Goal: Task Accomplishment & Management: Manage account settings

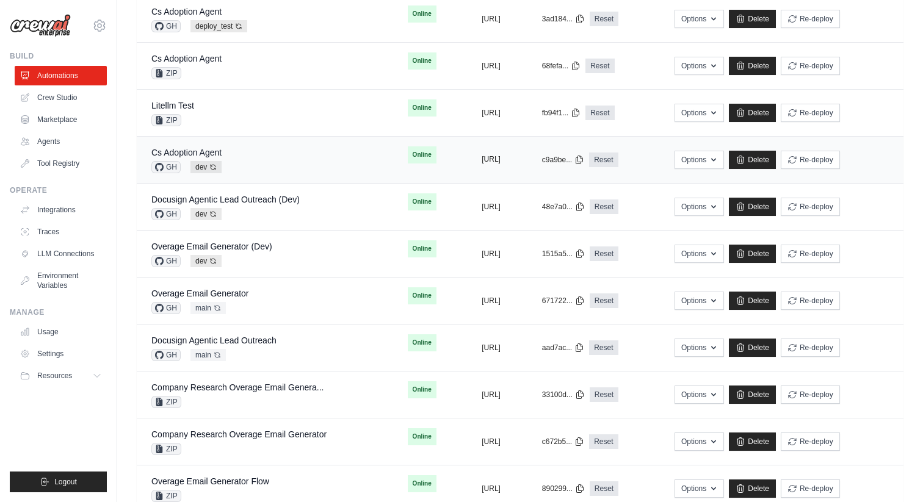
scroll to position [386, 0]
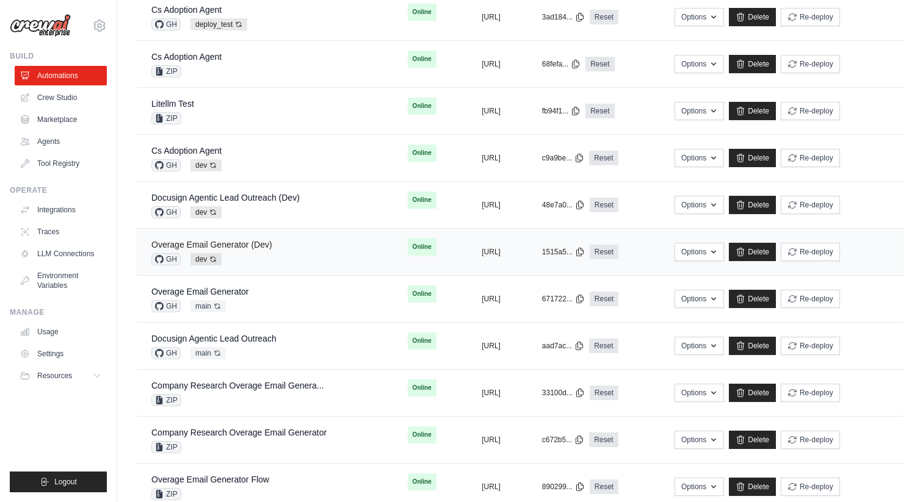
click at [247, 244] on link "Overage Email Generator (Dev)" at bounding box center [211, 245] width 121 height 10
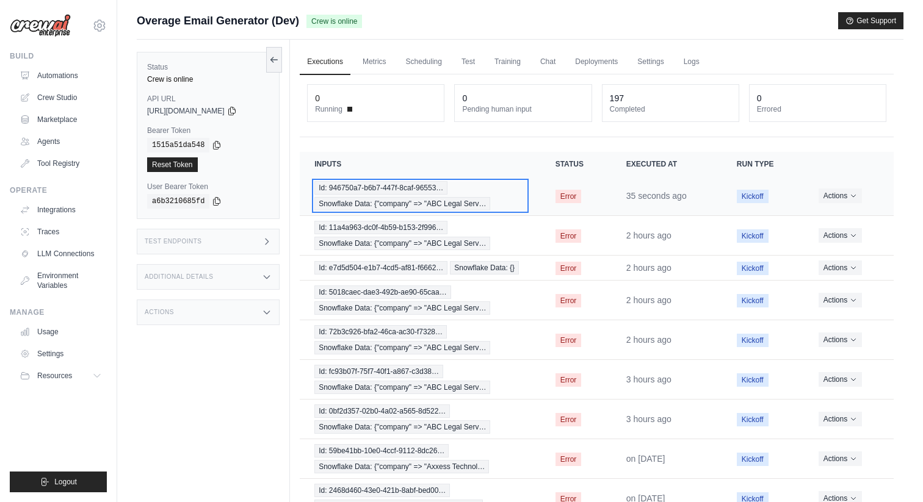
click at [370, 195] on div "Id: 946750a7-b6b7-447f-8caf-96553… Snowflake Data: {"company" => "ABC Legal Ser…" at bounding box center [419, 195] width 211 height 29
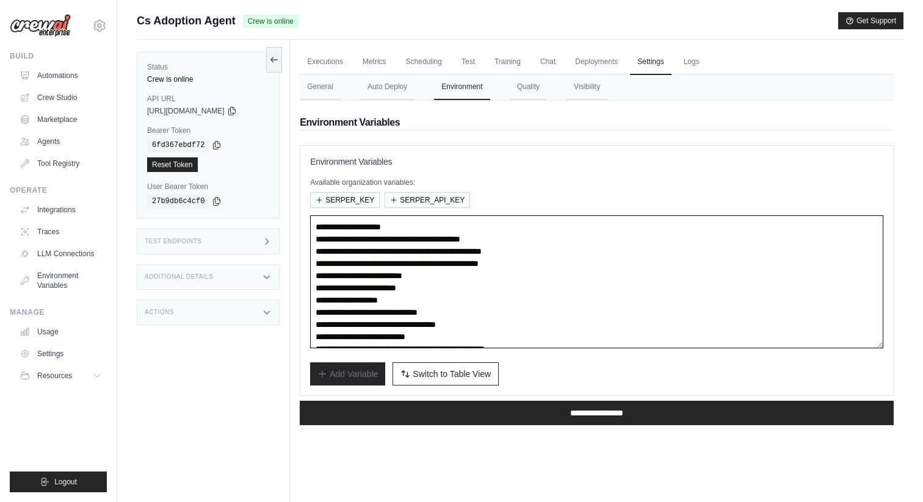
click at [466, 255] on textarea "**********" at bounding box center [596, 282] width 573 height 133
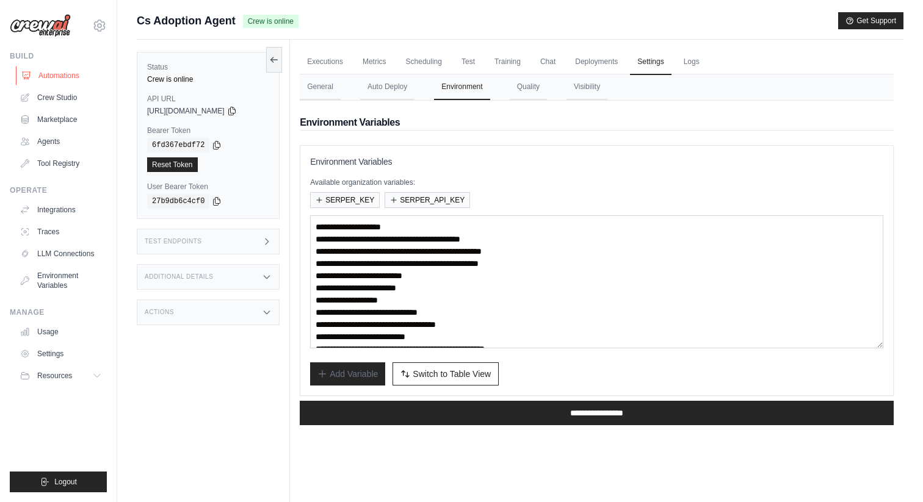
click at [83, 76] on link "Automations" at bounding box center [62, 76] width 92 height 20
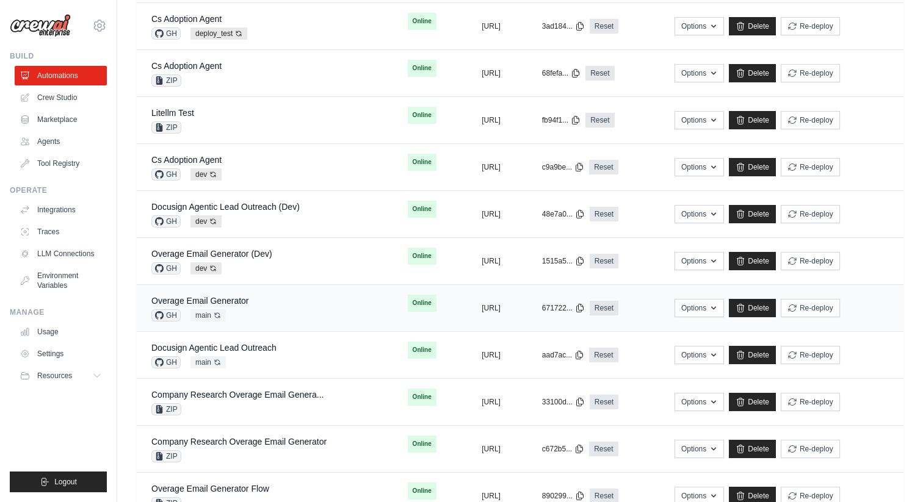
scroll to position [406, 0]
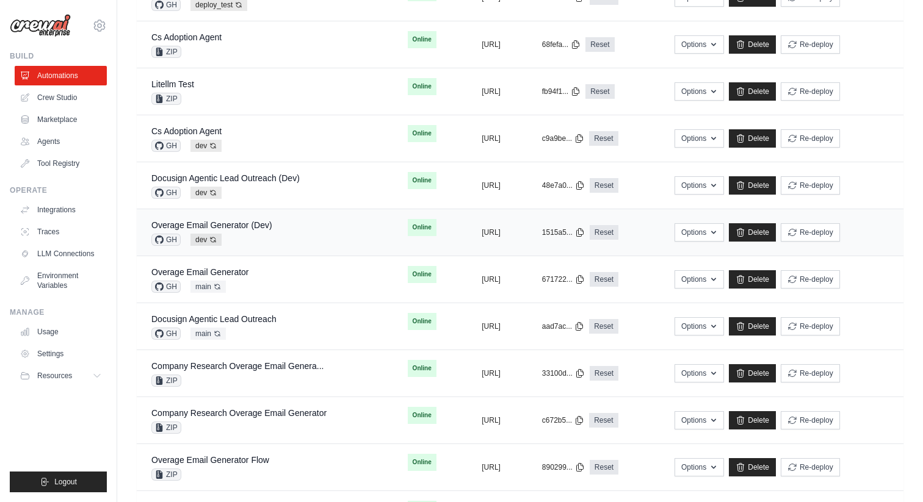
click at [269, 231] on div "Overage Email Generator (Dev)" at bounding box center [211, 225] width 121 height 12
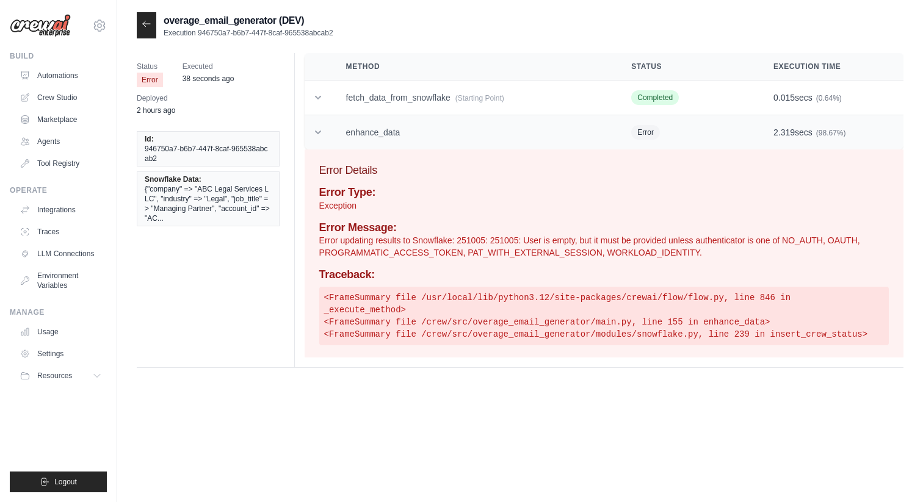
click at [403, 136] on td "enhance_data" at bounding box center [475, 132] width 286 height 35
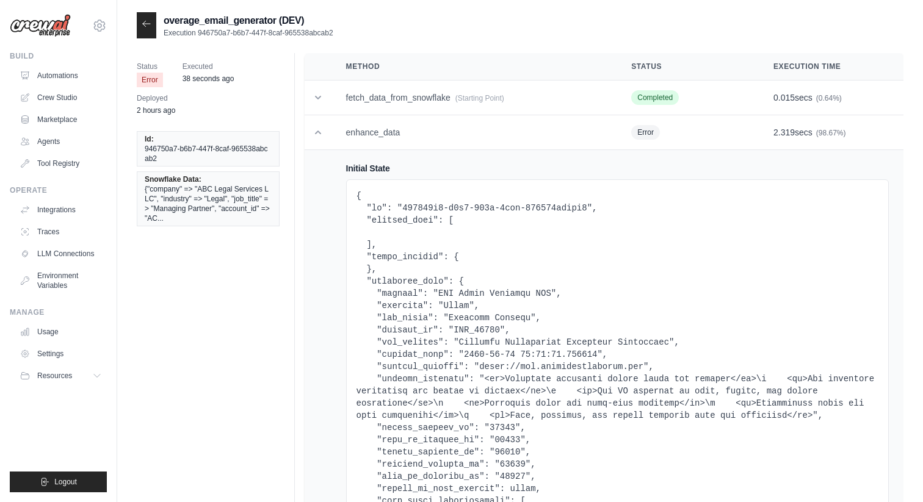
click at [145, 24] on icon at bounding box center [146, 23] width 7 height 5
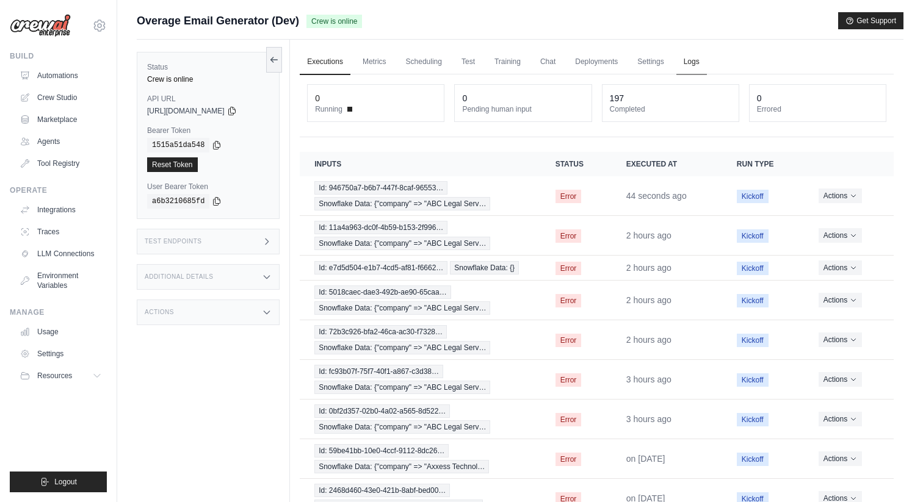
click at [687, 59] on link "Logs" at bounding box center [691, 62] width 31 height 26
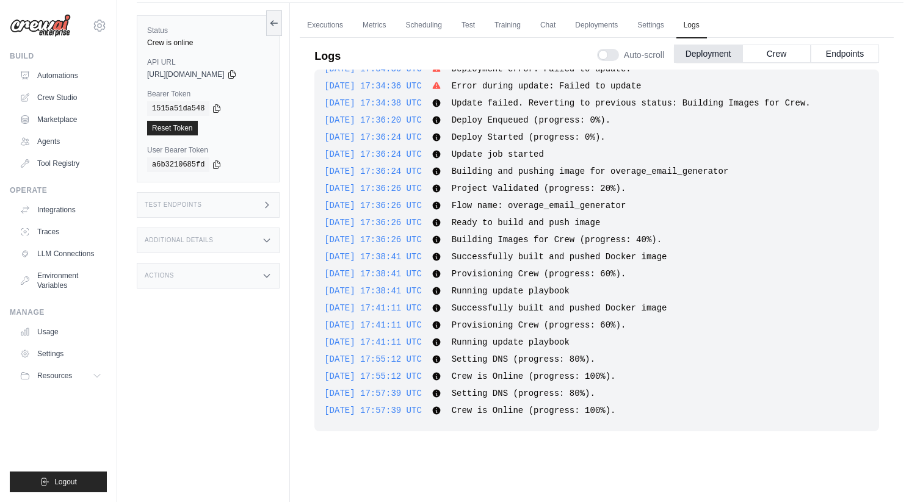
scroll to position [52, 0]
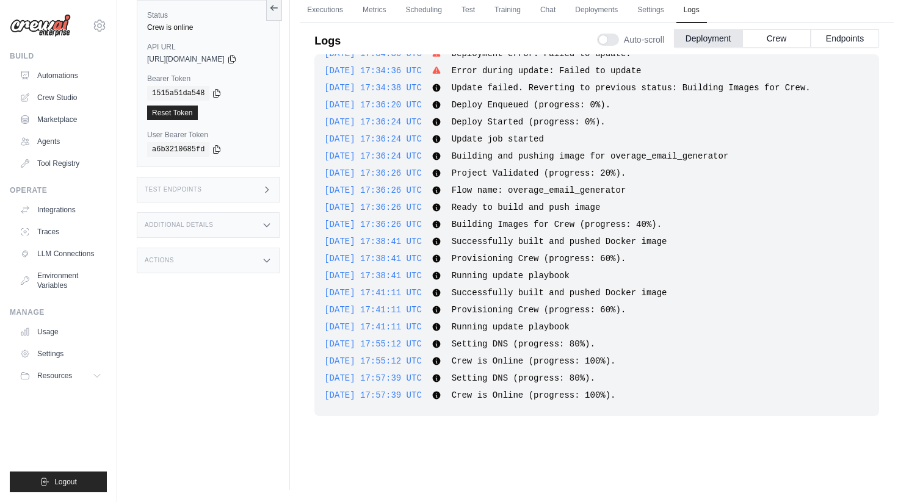
click at [772, 53] on div "Auto-scroll Deployment Crew Endpoints" at bounding box center [738, 37] width 282 height 34
click at [781, 40] on button "Crew" at bounding box center [776, 38] width 68 height 18
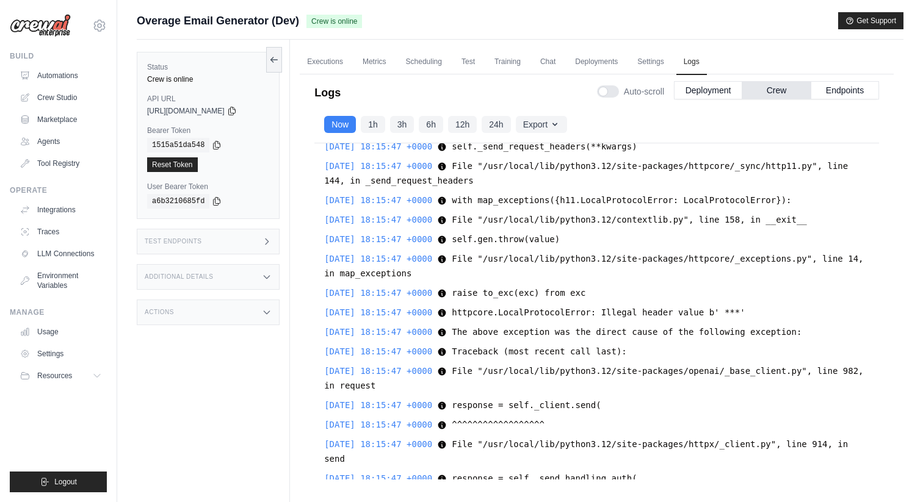
scroll to position [20548, 0]
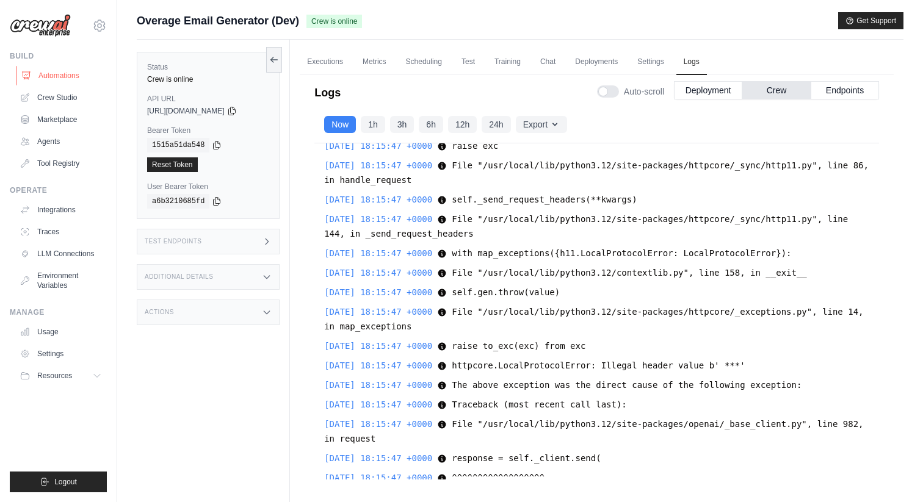
click at [75, 78] on link "Automations" at bounding box center [62, 76] width 92 height 20
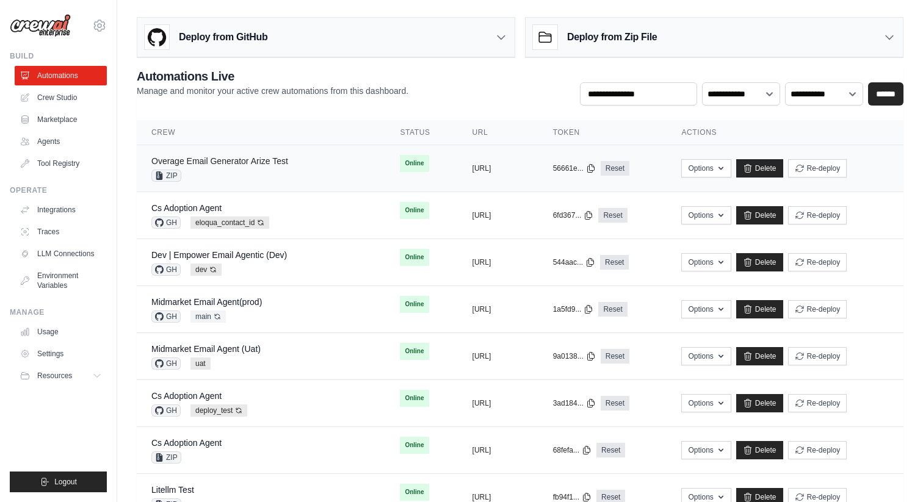
click at [236, 162] on link "Overage Email Generator Arize Test" at bounding box center [219, 161] width 137 height 10
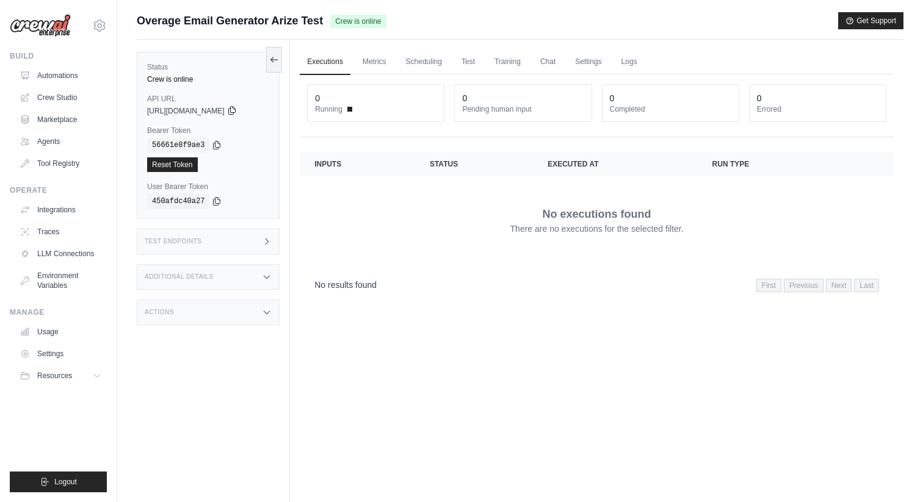
click at [235, 112] on icon at bounding box center [231, 111] width 7 height 8
click at [247, 245] on div "Test Endpoints" at bounding box center [208, 242] width 143 height 26
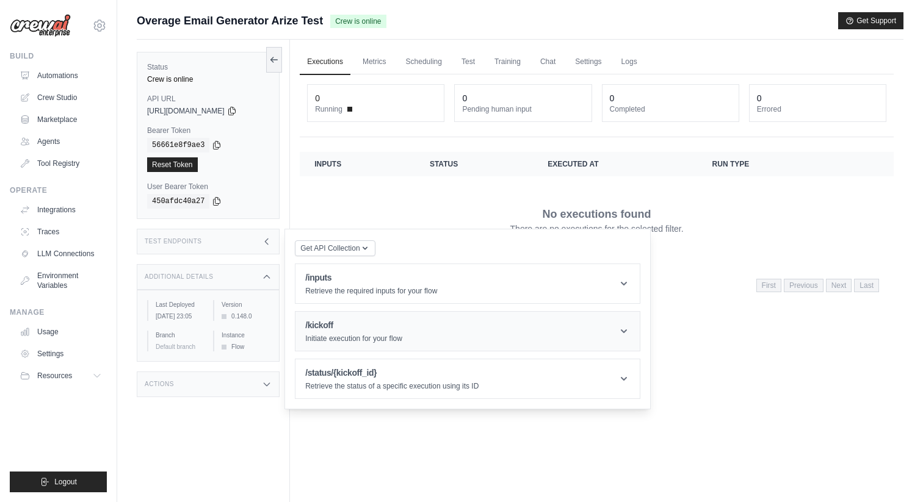
click at [372, 327] on h1 "/kickoff" at bounding box center [353, 325] width 97 height 12
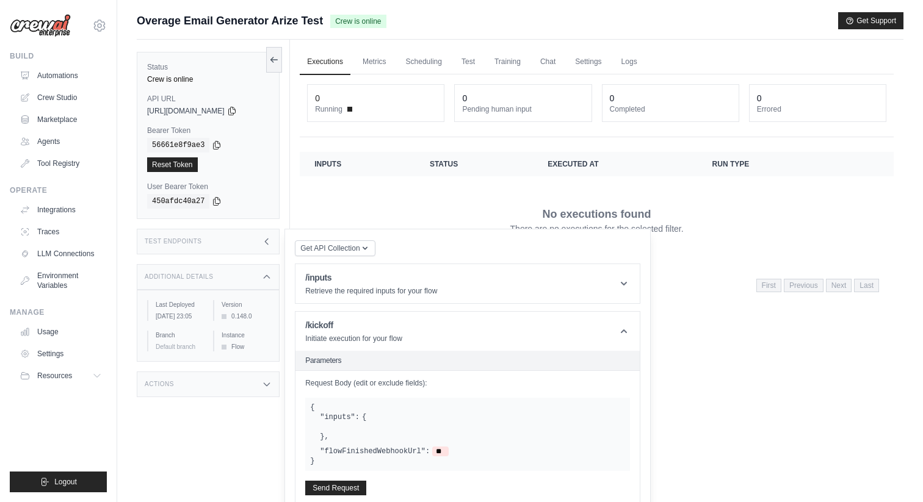
click at [268, 241] on icon at bounding box center [267, 242] width 10 height 10
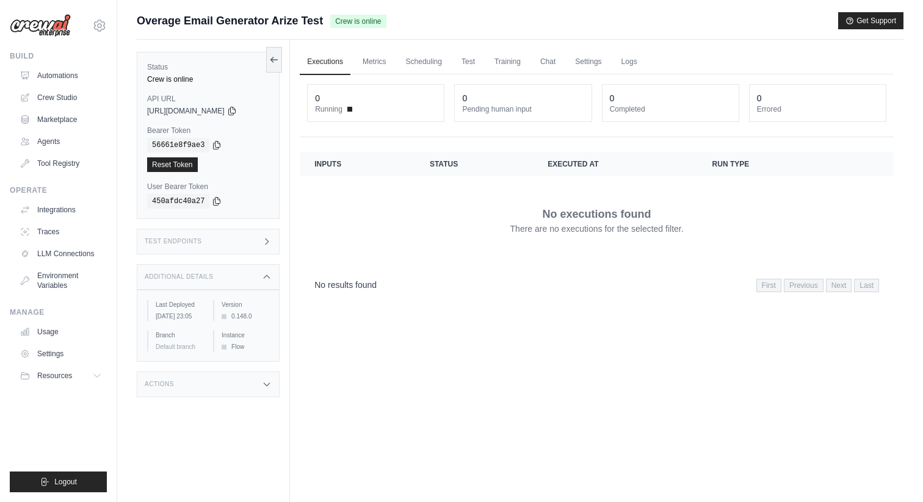
click at [268, 241] on icon at bounding box center [267, 241] width 3 height 5
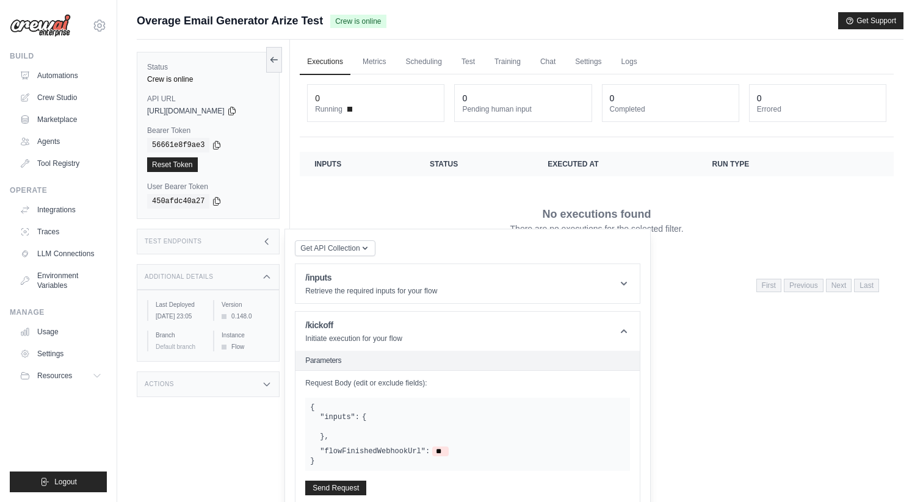
click at [268, 241] on icon at bounding box center [267, 242] width 10 height 10
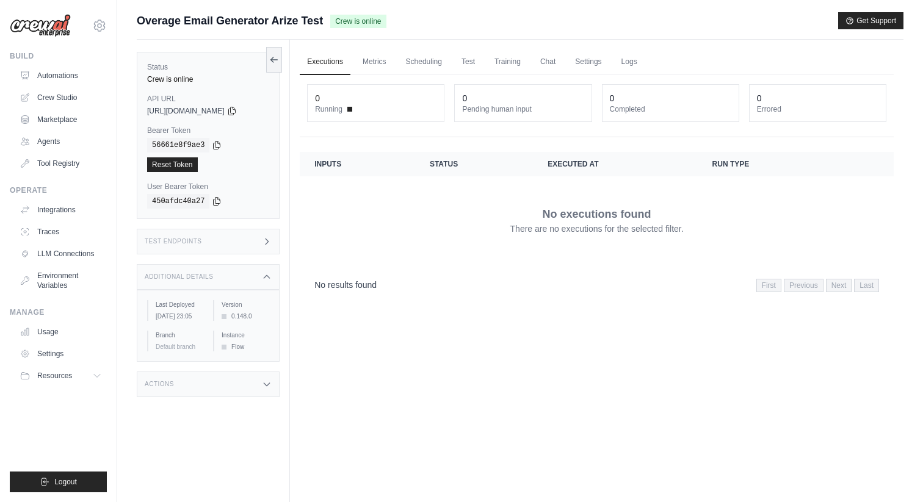
click at [567, 61] on ul "Executions Metrics Scheduling Test Training Chat Settings Logs" at bounding box center [597, 61] width 594 height 25
click at [585, 57] on link "Settings" at bounding box center [588, 62] width 41 height 26
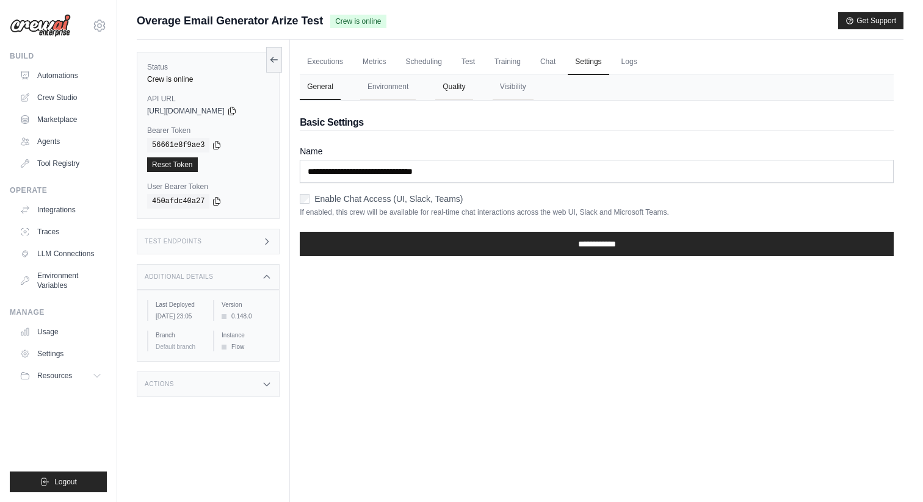
click at [460, 85] on button "Quality" at bounding box center [453, 87] width 37 height 26
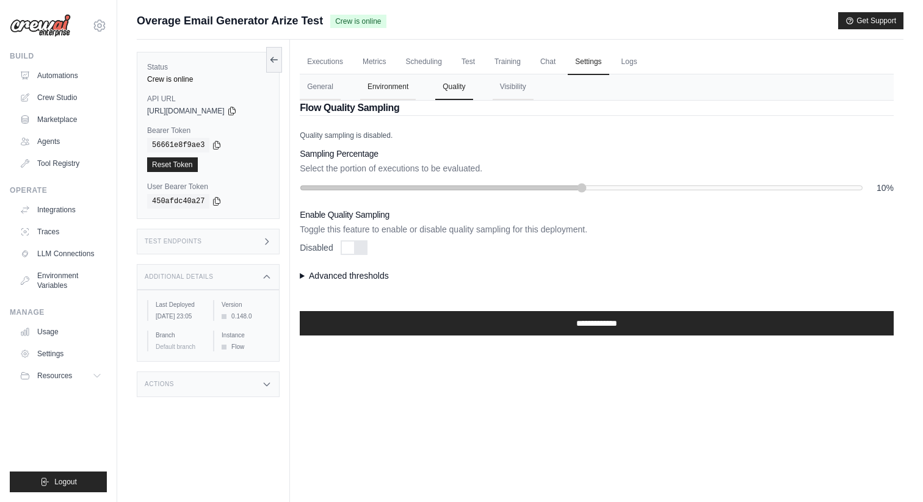
click at [394, 89] on button "Environment" at bounding box center [388, 87] width 56 height 26
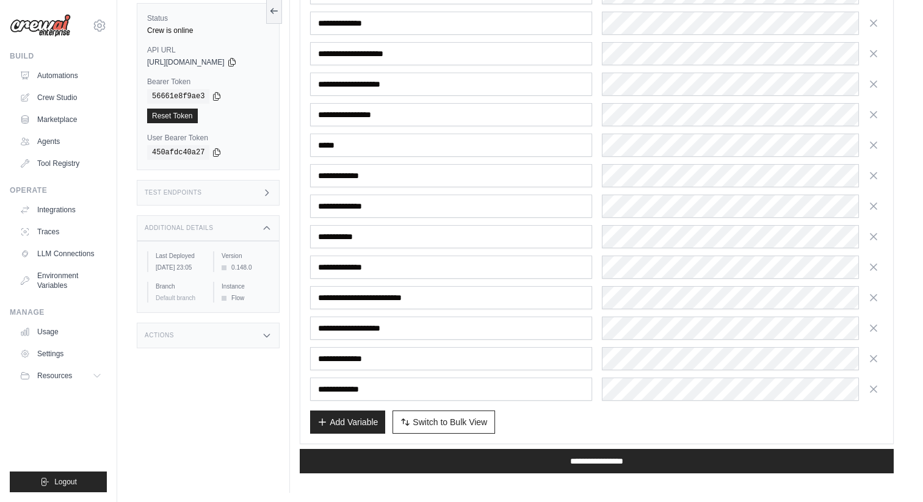
scroll to position [237, 0]
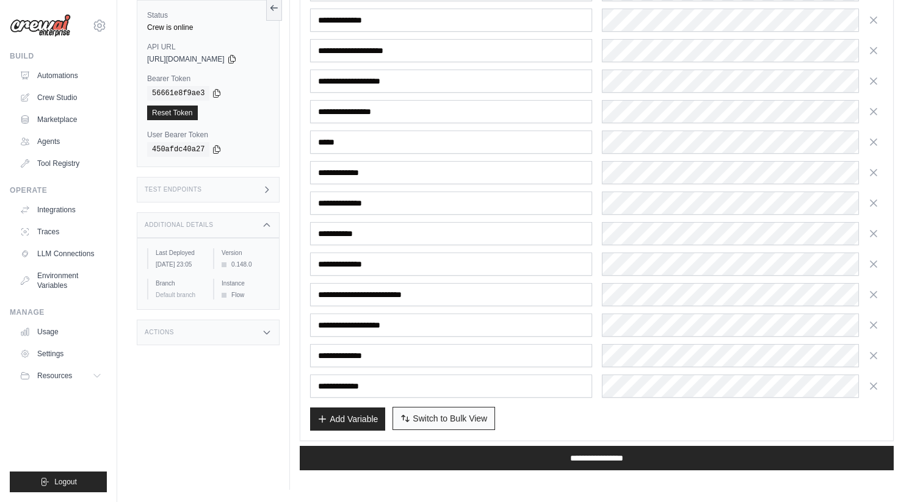
click at [421, 408] on button "Switch to Bulk View Switch to Table View" at bounding box center [444, 418] width 103 height 23
type textarea "**********"
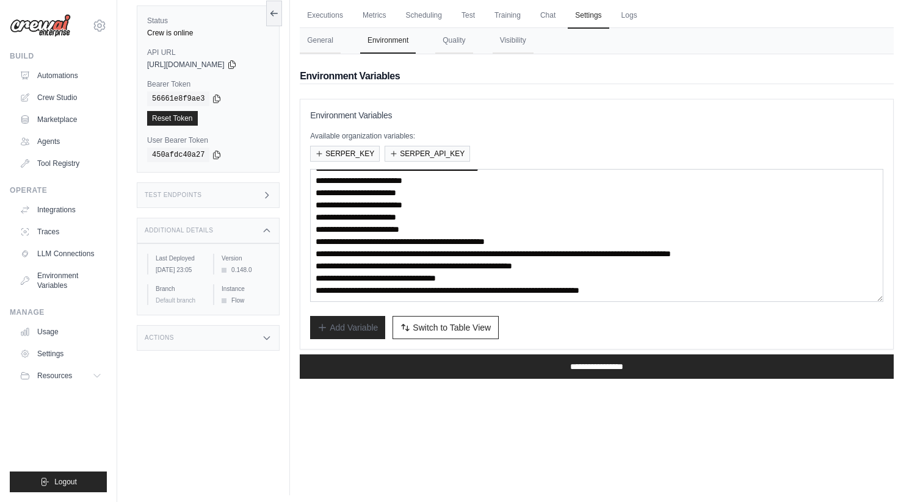
scroll to position [52, 0]
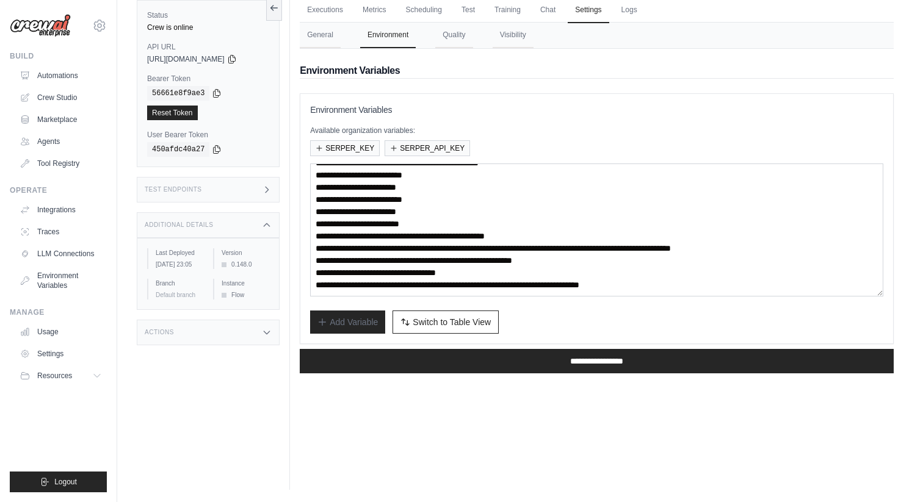
click at [239, 186] on div "Test Endpoints" at bounding box center [208, 190] width 143 height 26
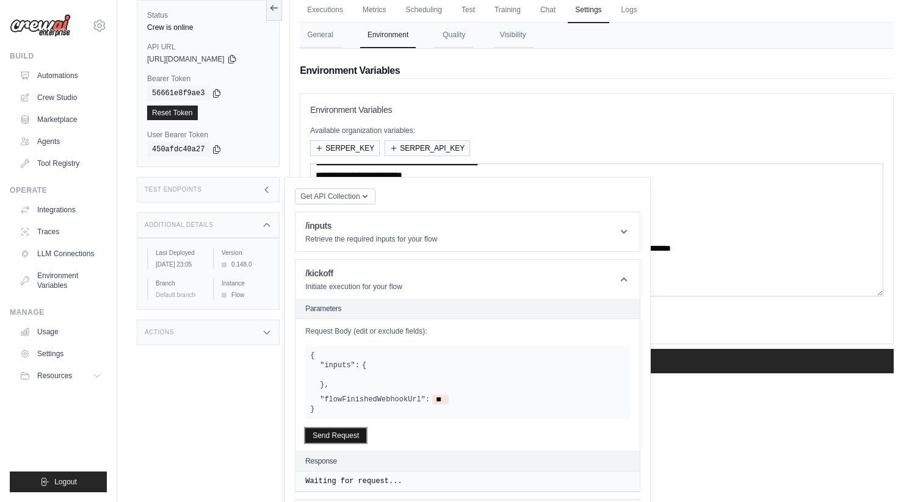
click at [324, 440] on button "Send Request" at bounding box center [335, 436] width 61 height 15
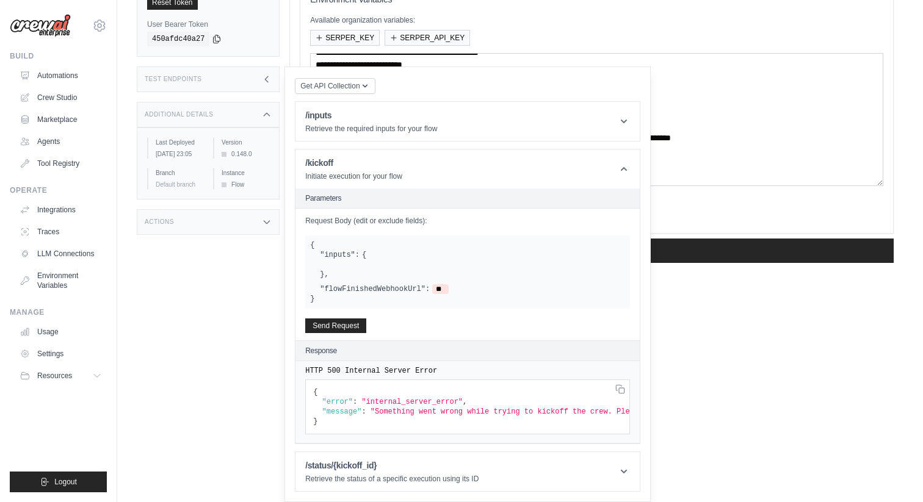
scroll to position [0, 0]
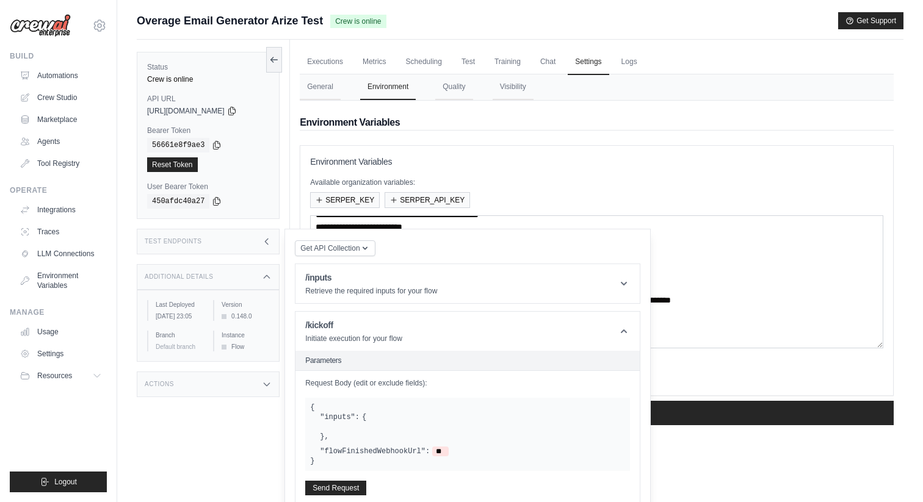
click at [455, 179] on p "Available organization variables:" at bounding box center [596, 183] width 573 height 10
click at [622, 332] on icon at bounding box center [624, 332] width 6 height 4
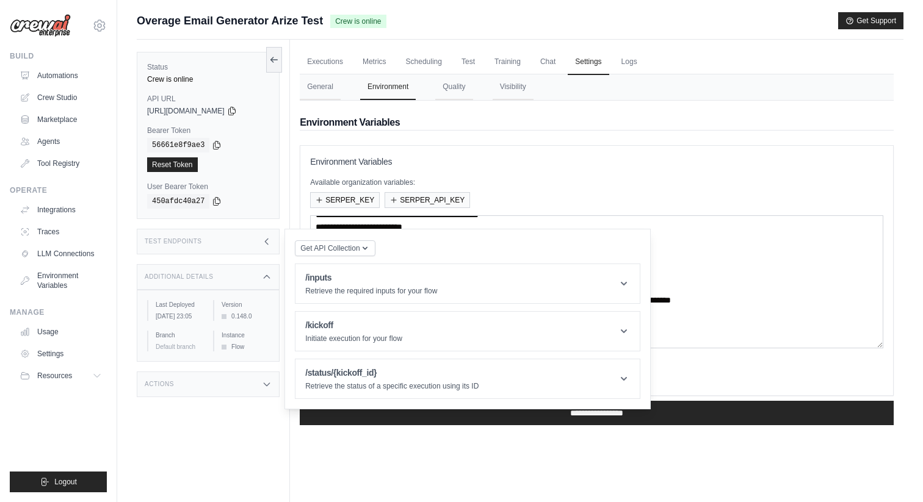
click at [565, 170] on div "**********" at bounding box center [596, 271] width 573 height 230
click at [367, 248] on icon "button" at bounding box center [365, 248] width 10 height 10
click at [626, 285] on icon at bounding box center [624, 284] width 12 height 12
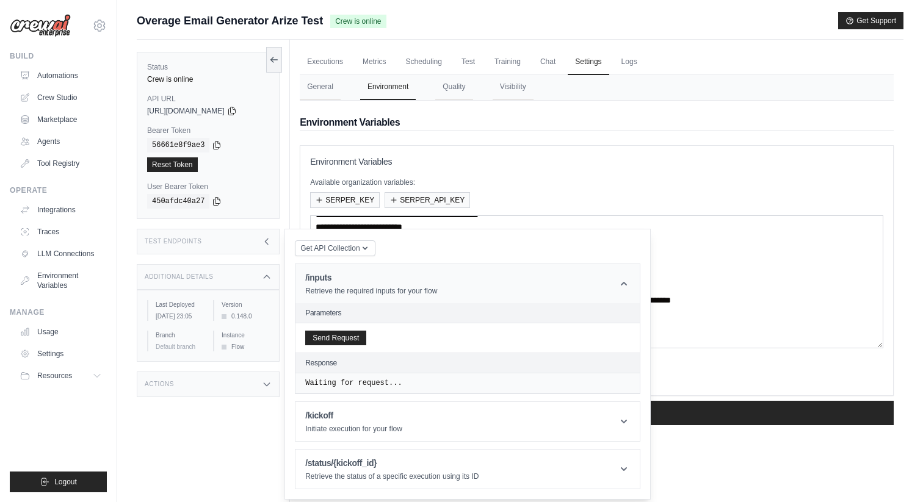
click at [626, 285] on icon at bounding box center [624, 284] width 6 height 4
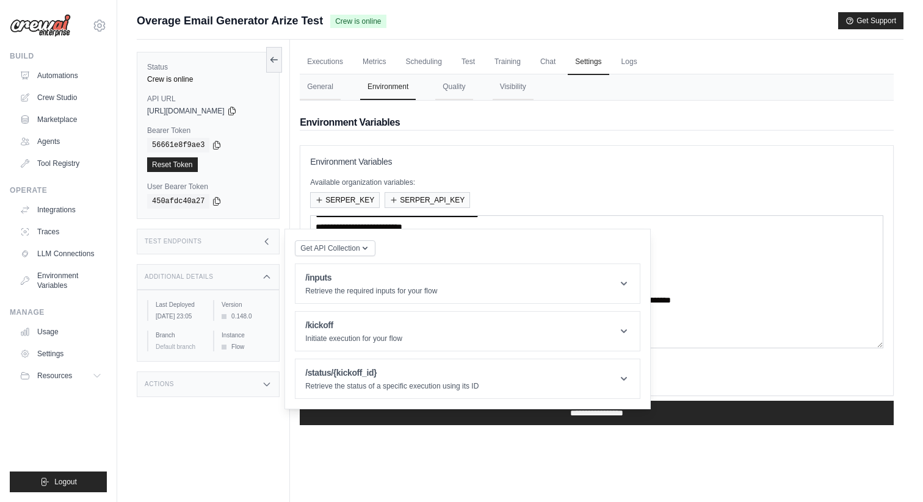
click at [567, 154] on div "**********" at bounding box center [597, 270] width 594 height 251
click at [609, 205] on div "SERPER_KEY SERPER_API_KEY" at bounding box center [596, 200] width 573 height 16
click at [381, 464] on div "Executions Metrics Scheduling Test Training Chat Settings Logs 0 Running 0 Pend…" at bounding box center [597, 291] width 614 height 502
click at [523, 169] on div "**********" at bounding box center [596, 271] width 573 height 230
click at [413, 502] on div "Executions Metrics Scheduling Test Training Chat Settings Logs 0 Running 0 Pend…" at bounding box center [597, 291] width 614 height 502
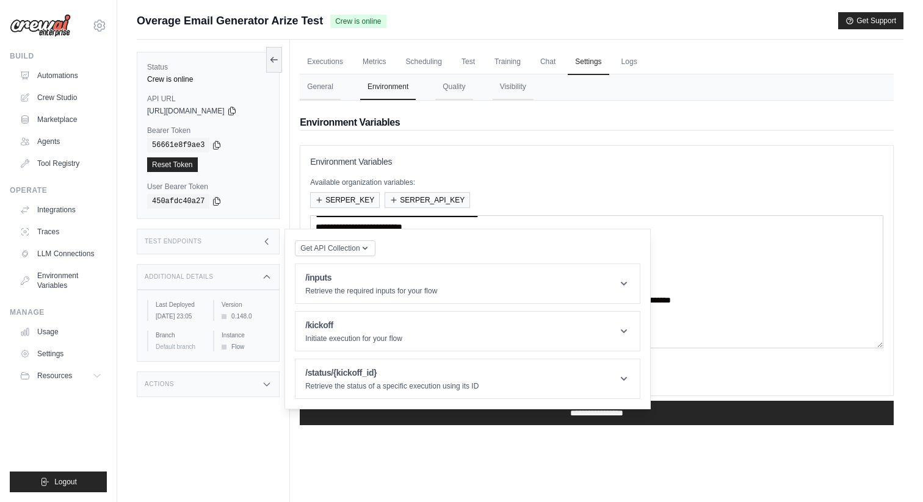
click at [462, 456] on div "Executions Metrics Scheduling Test Training Chat Settings Logs 0 Running 0 Pend…" at bounding box center [597, 291] width 614 height 502
click at [696, 270] on textarea "**********" at bounding box center [596, 282] width 573 height 133
click at [274, 242] on div "Test Endpoints" at bounding box center [208, 242] width 143 height 26
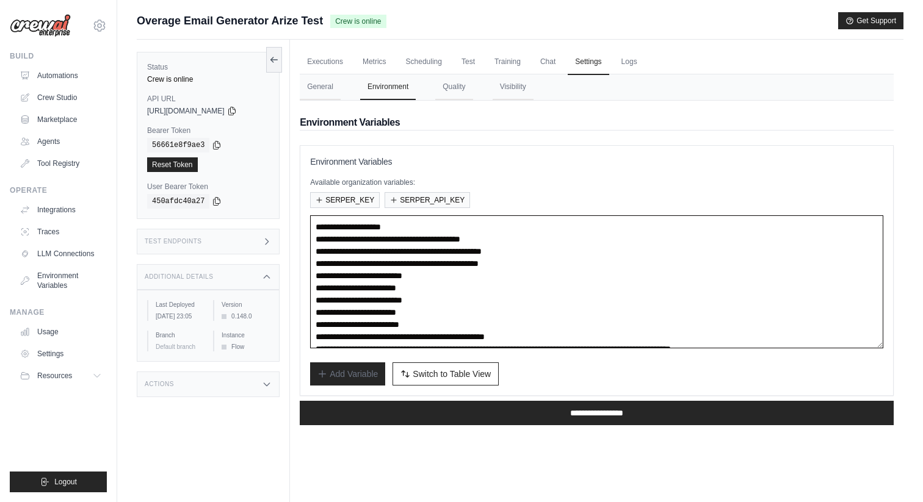
click at [523, 298] on textarea "**********" at bounding box center [596, 282] width 573 height 133
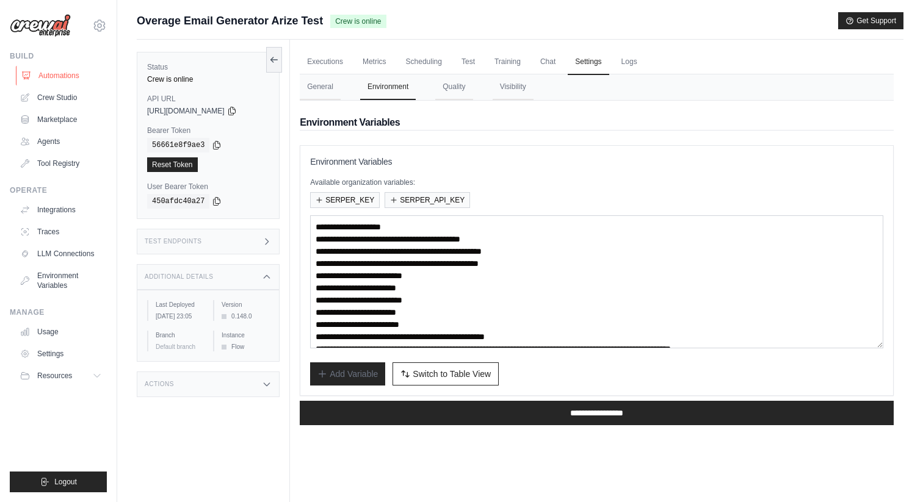
click at [71, 81] on link "Automations" at bounding box center [62, 76] width 92 height 20
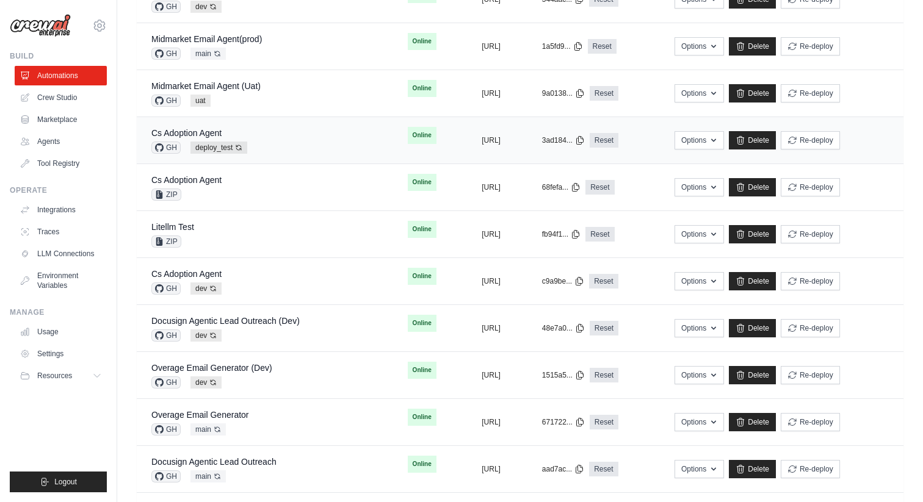
scroll to position [311, 0]
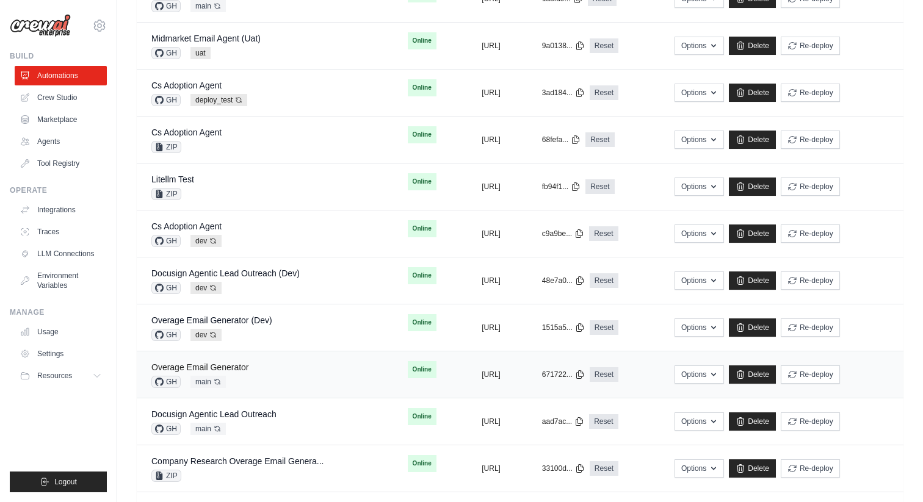
click at [226, 363] on link "Overage Email Generator" at bounding box center [200, 368] width 98 height 10
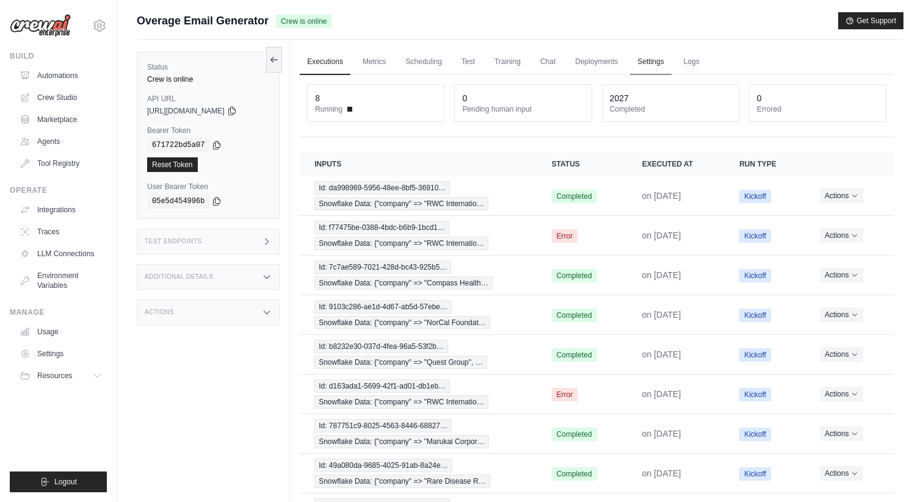
click at [640, 60] on link "Settings" at bounding box center [650, 62] width 41 height 26
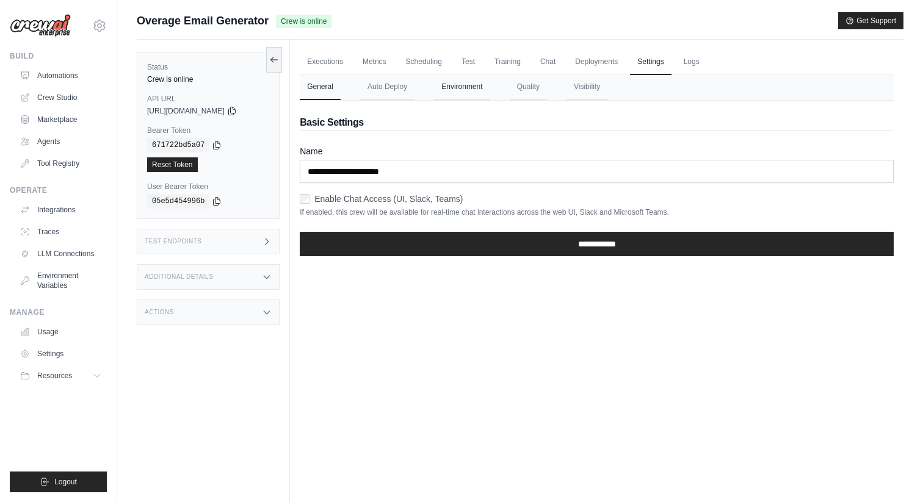
click at [440, 95] on button "Environment" at bounding box center [462, 87] width 56 height 26
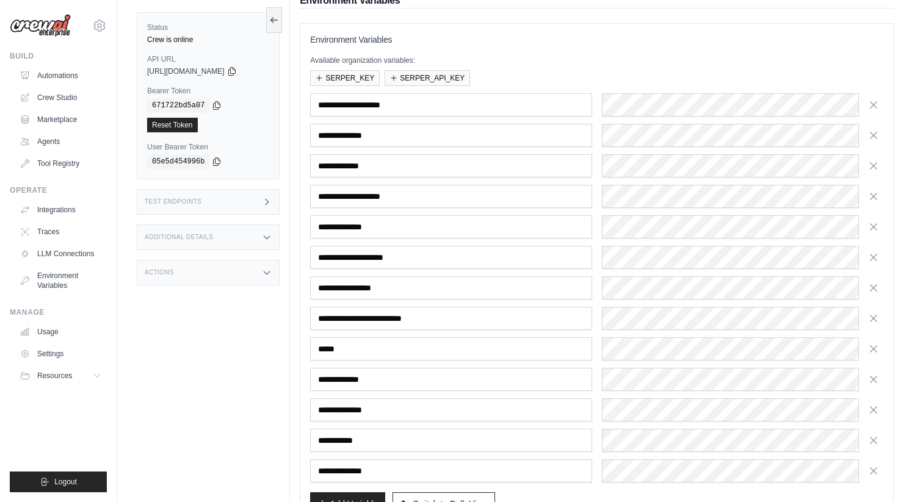
scroll to position [207, 0]
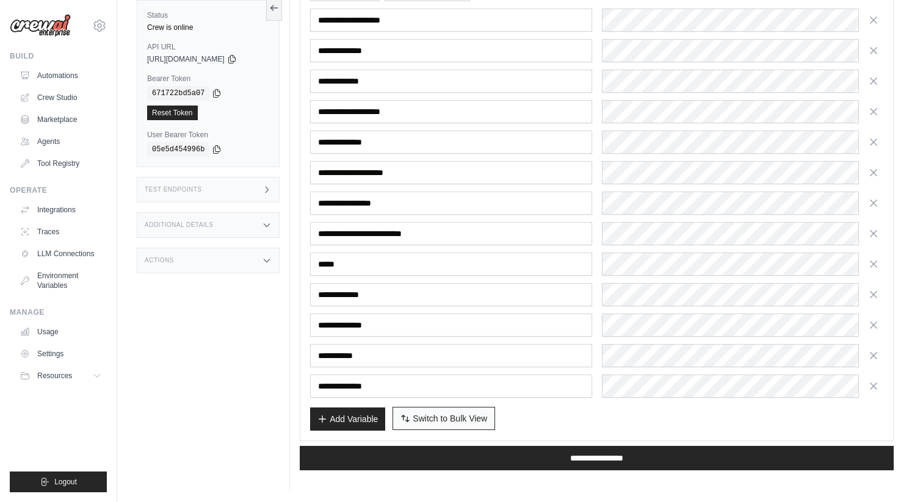
click at [446, 421] on span "Switch to Bulk View" at bounding box center [450, 419] width 74 height 12
type textarea "**********"
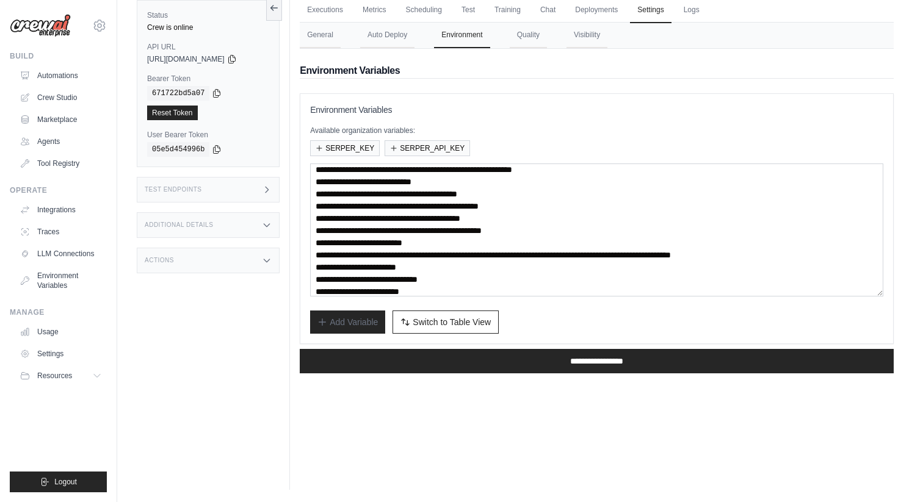
scroll to position [0, 0]
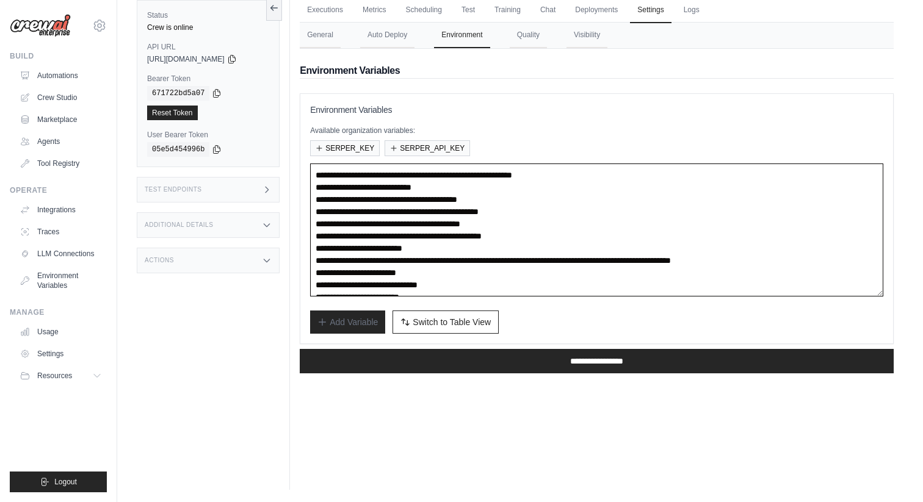
click at [512, 252] on textarea "**********" at bounding box center [596, 230] width 573 height 133
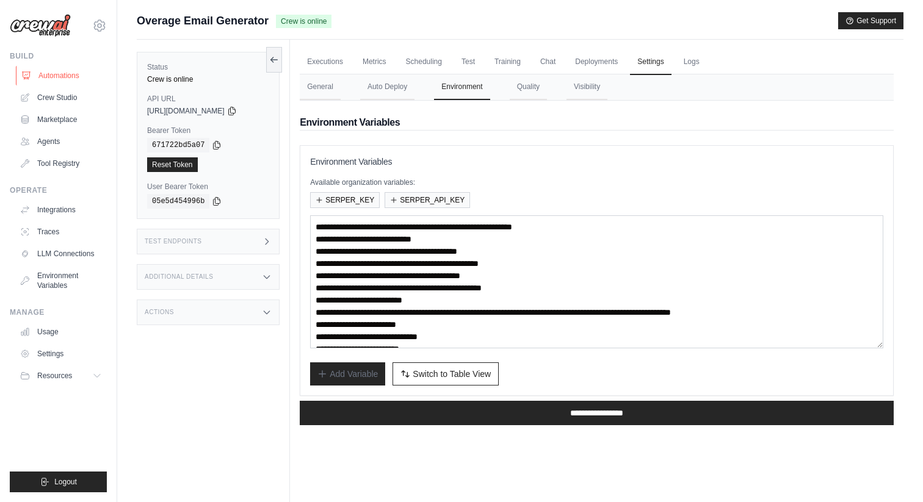
click at [71, 80] on link "Automations" at bounding box center [62, 76] width 92 height 20
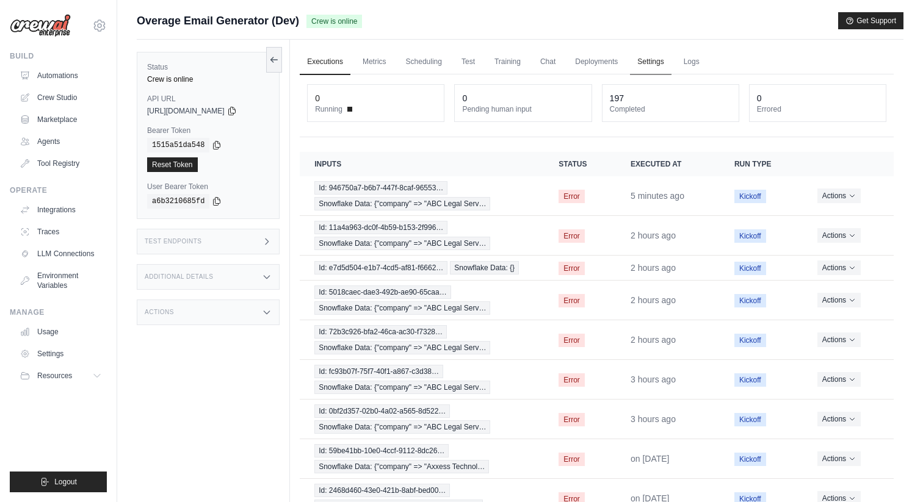
click at [639, 62] on link "Settings" at bounding box center [650, 62] width 41 height 26
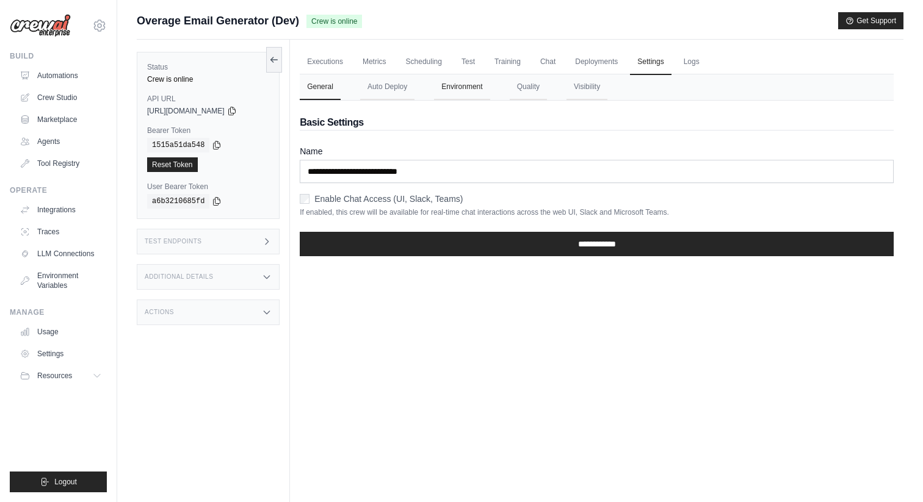
click at [452, 84] on button "Environment" at bounding box center [462, 87] width 56 height 26
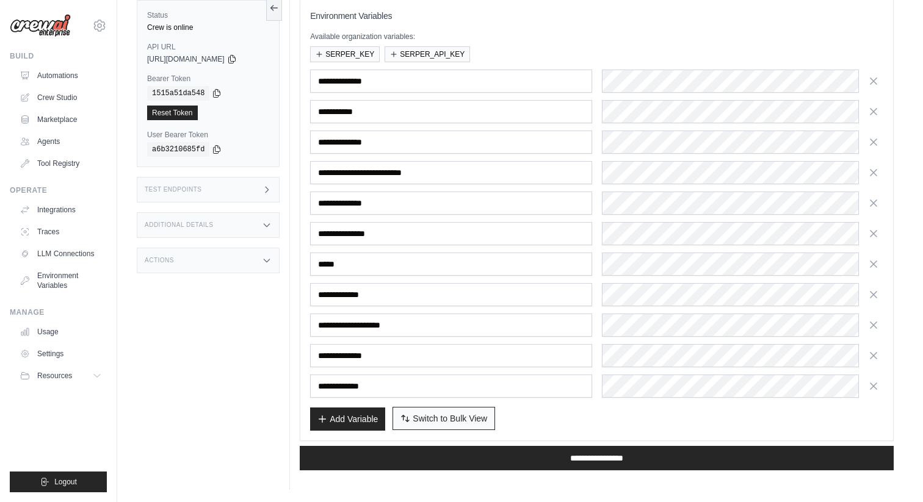
click at [452, 424] on span "Switch to Bulk View" at bounding box center [450, 419] width 74 height 12
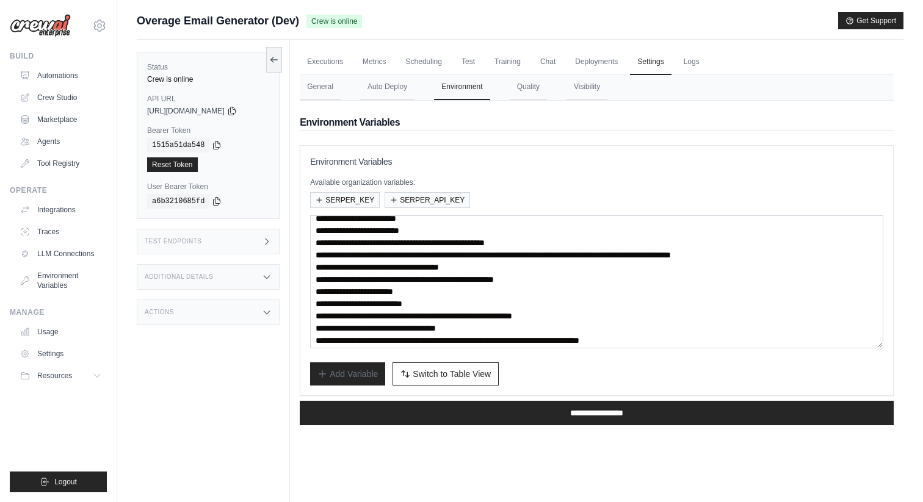
scroll to position [24, 0]
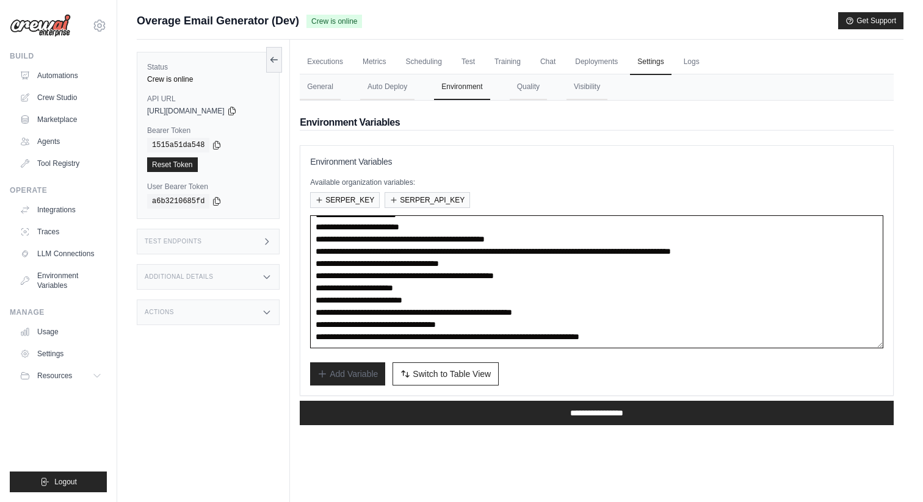
click at [430, 292] on textarea "**********" at bounding box center [596, 282] width 573 height 133
click at [546, 295] on textarea "**********" at bounding box center [596, 282] width 573 height 133
paste textarea "**********"
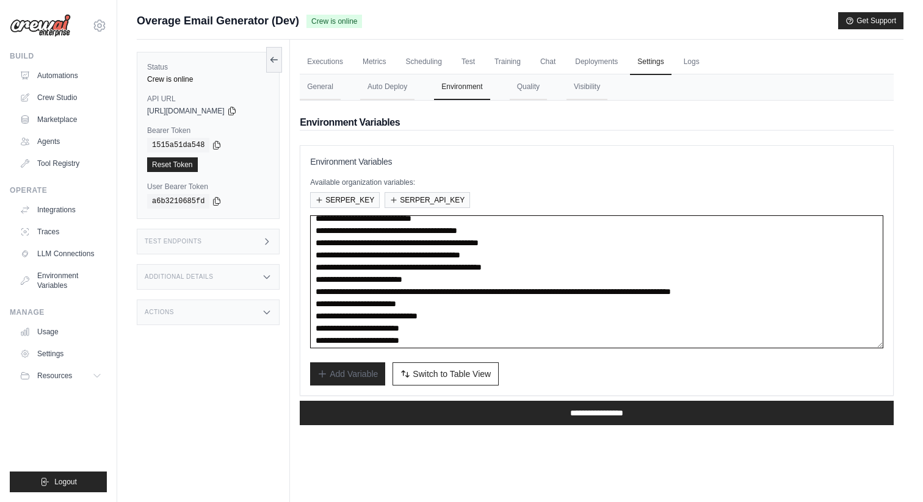
scroll to position [0, 0]
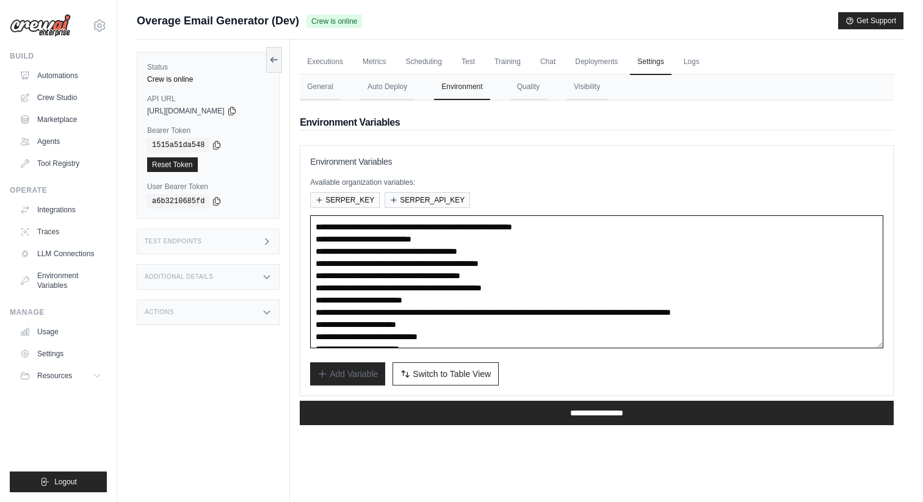
click at [540, 266] on textarea "**********" at bounding box center [596, 282] width 573 height 133
paste textarea "*"
click at [513, 250] on textarea "**********" at bounding box center [596, 282] width 573 height 133
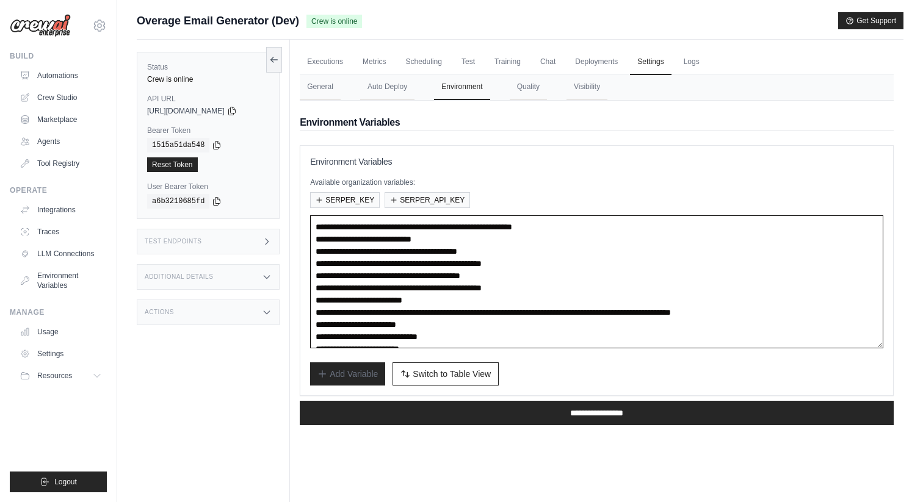
paste textarea "*"
click at [393, 250] on textarea "**********" at bounding box center [596, 282] width 573 height 133
click at [429, 261] on textarea "**********" at bounding box center [596, 282] width 573 height 133
drag, startPoint x: 316, startPoint y: 235, endPoint x: 313, endPoint y: 219, distance: 16.8
click at [313, 219] on textarea "**********" at bounding box center [596, 282] width 573 height 133
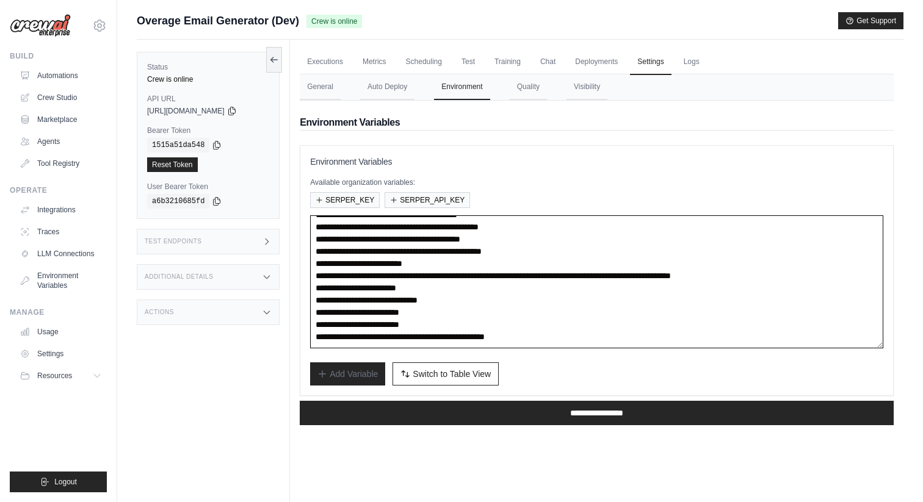
scroll to position [19, 0]
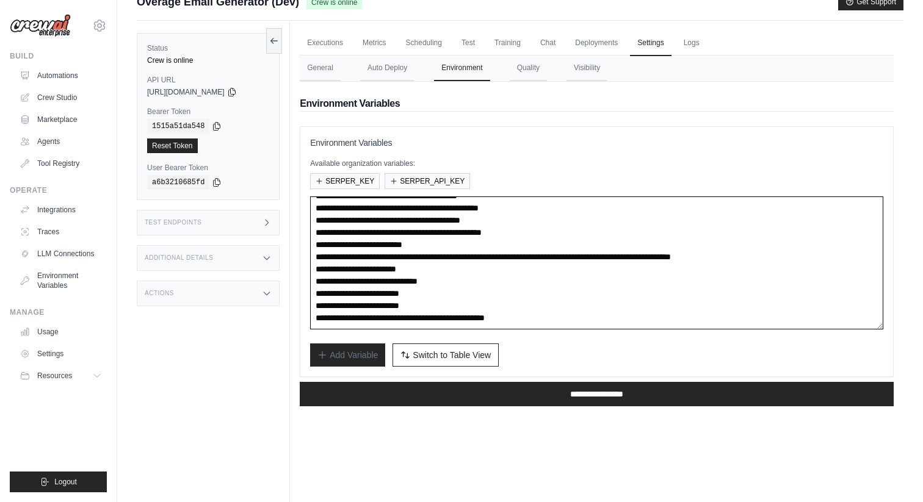
drag, startPoint x: 527, startPoint y: 255, endPoint x: 310, endPoint y: 243, distance: 217.7
click at [310, 243] on textarea "**********" at bounding box center [596, 263] width 573 height 133
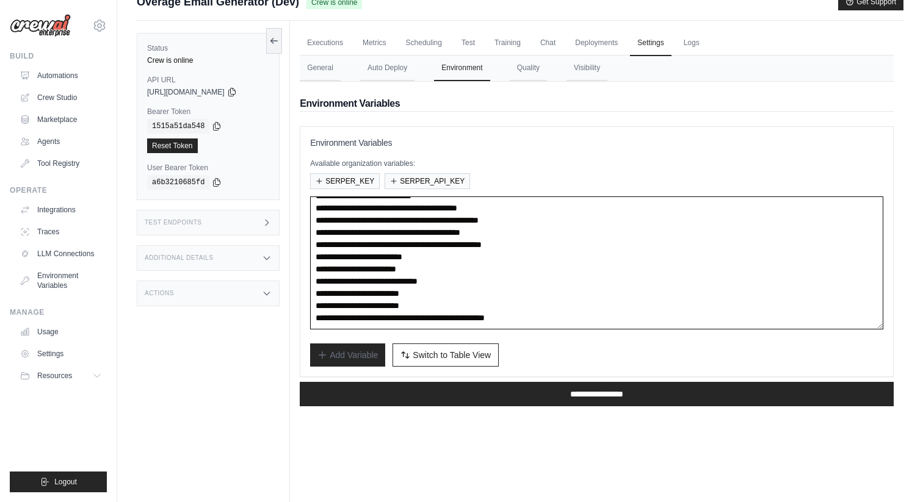
scroll to position [12, 0]
click at [623, 323] on textarea "**********" at bounding box center [596, 263] width 573 height 133
paste textarea "**********"
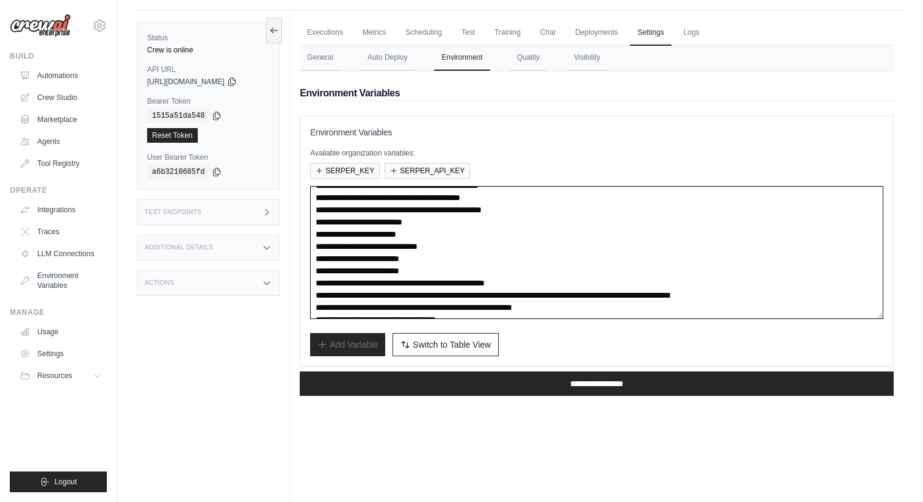
scroll to position [73, 0]
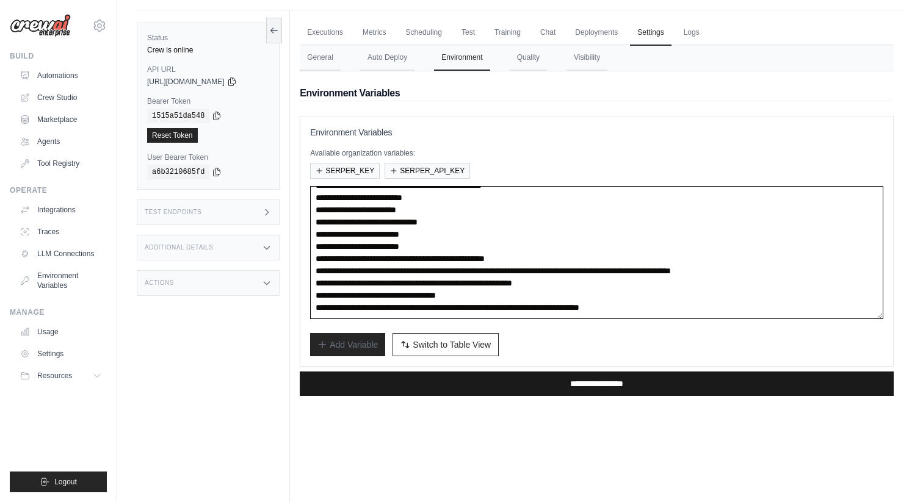
type textarea "**********"
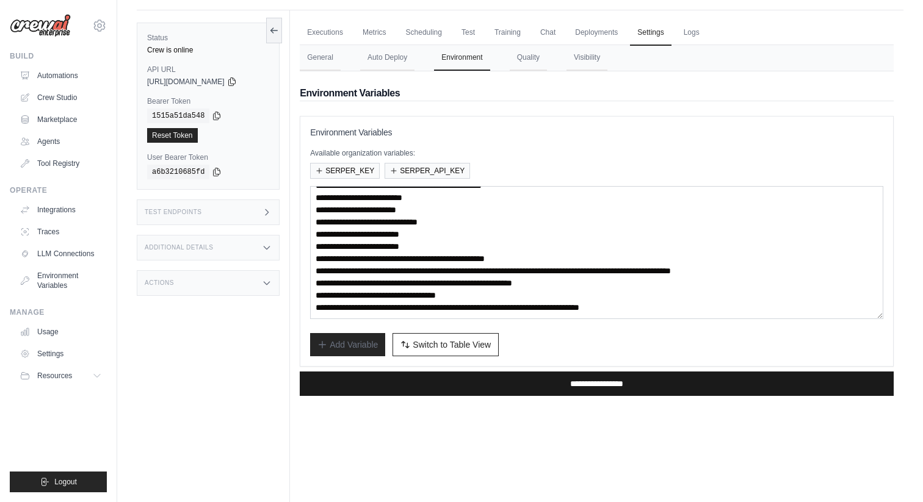
click at [546, 384] on input "**********" at bounding box center [597, 384] width 594 height 24
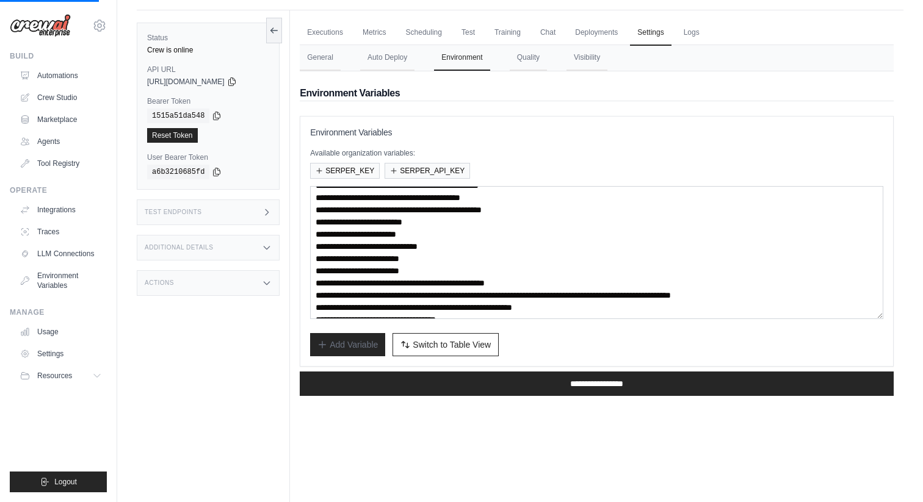
scroll to position [15, 0]
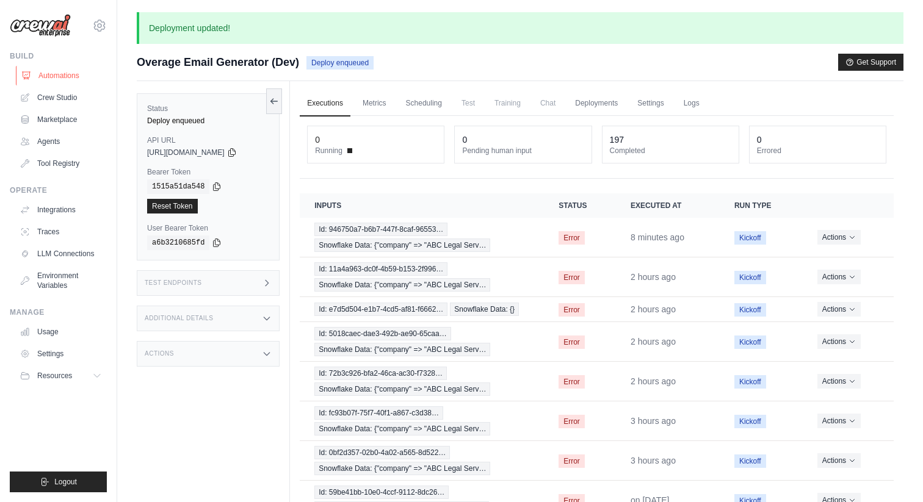
click at [76, 79] on link "Automations" at bounding box center [62, 76] width 92 height 20
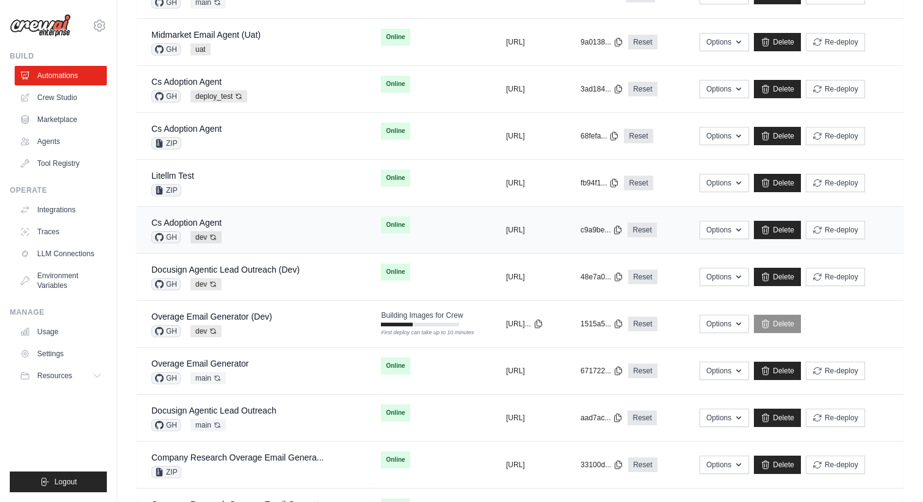
scroll to position [324, 0]
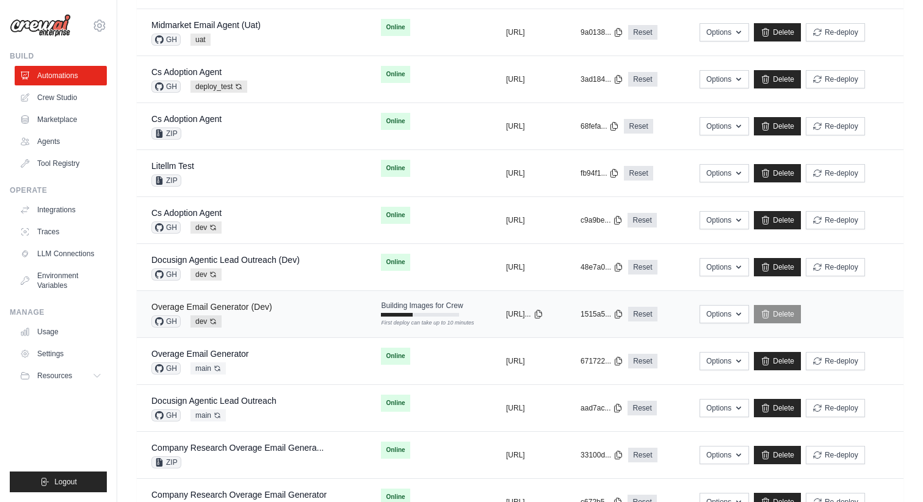
click at [245, 302] on link "Overage Email Generator (Dev)" at bounding box center [211, 307] width 121 height 10
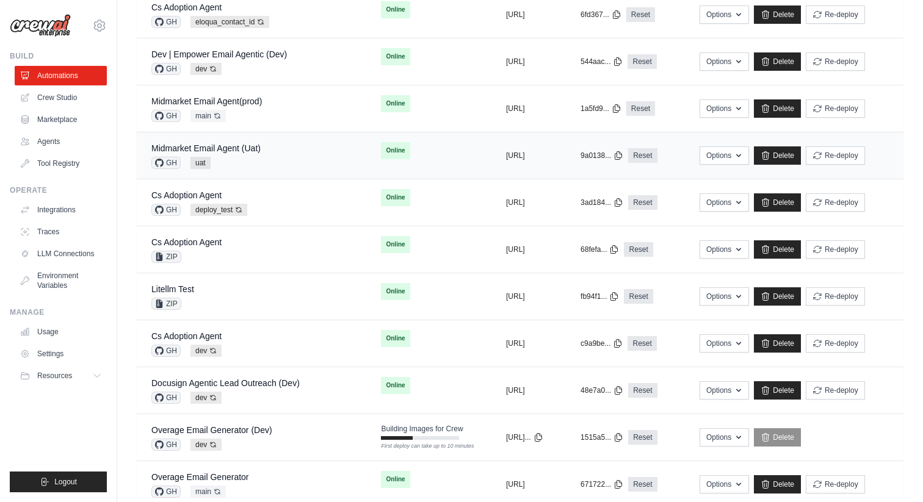
scroll to position [184, 0]
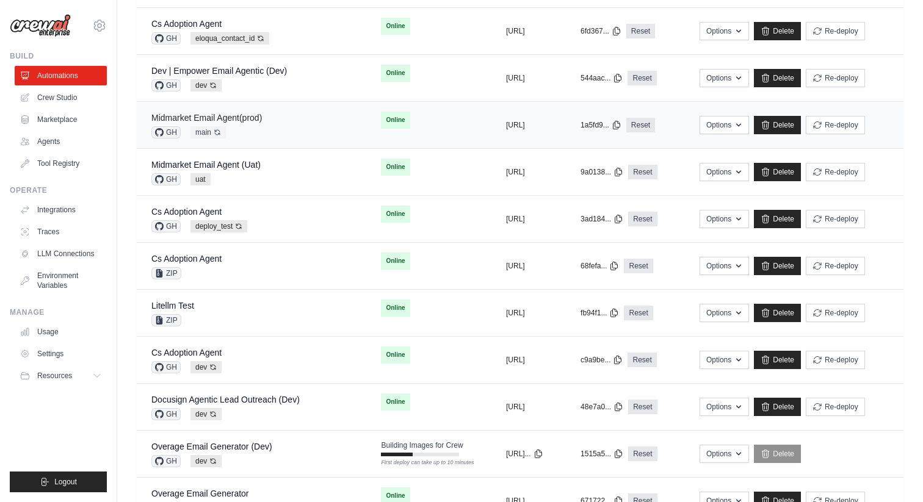
click at [246, 118] on link "Midmarket Email Agent(prod)" at bounding box center [206, 118] width 111 height 10
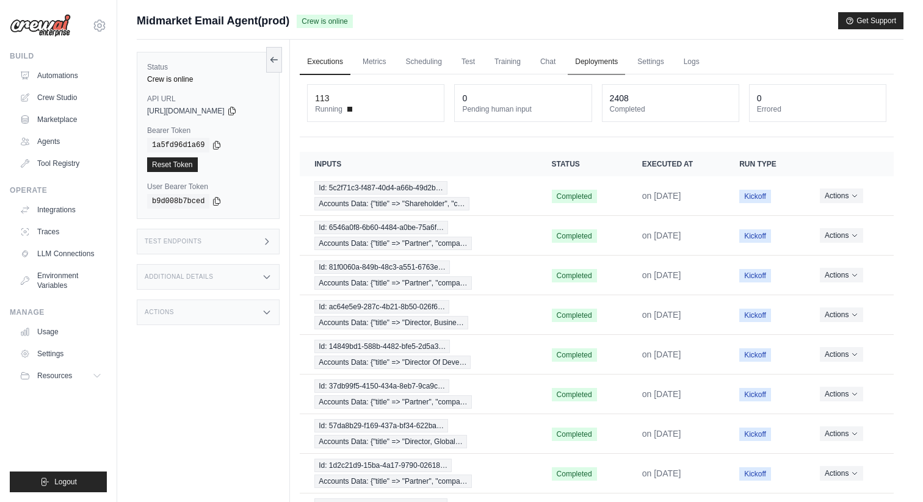
click at [576, 58] on link "Deployments" at bounding box center [596, 62] width 57 height 26
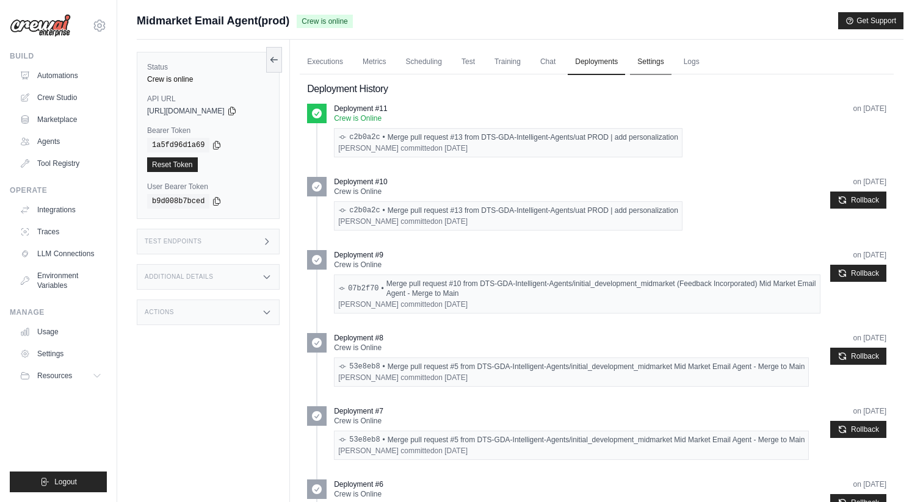
click at [632, 62] on link "Settings" at bounding box center [650, 62] width 41 height 26
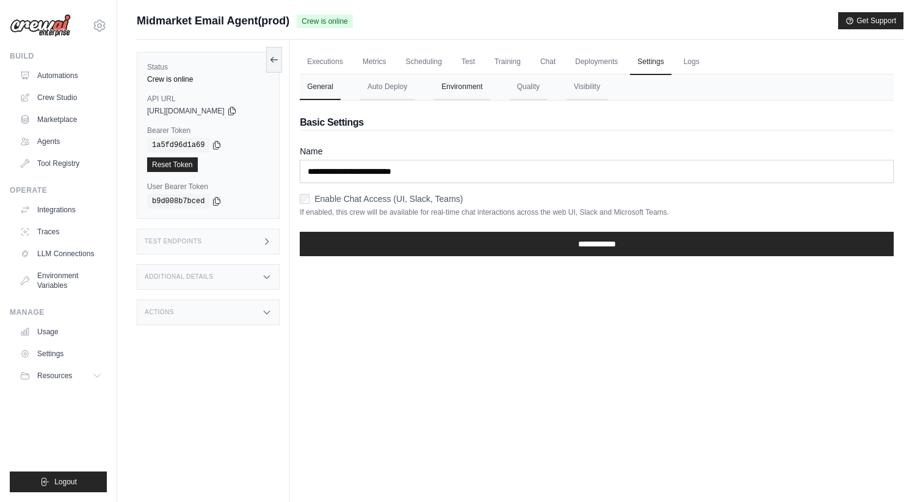
click at [457, 93] on button "Environment" at bounding box center [462, 87] width 56 height 26
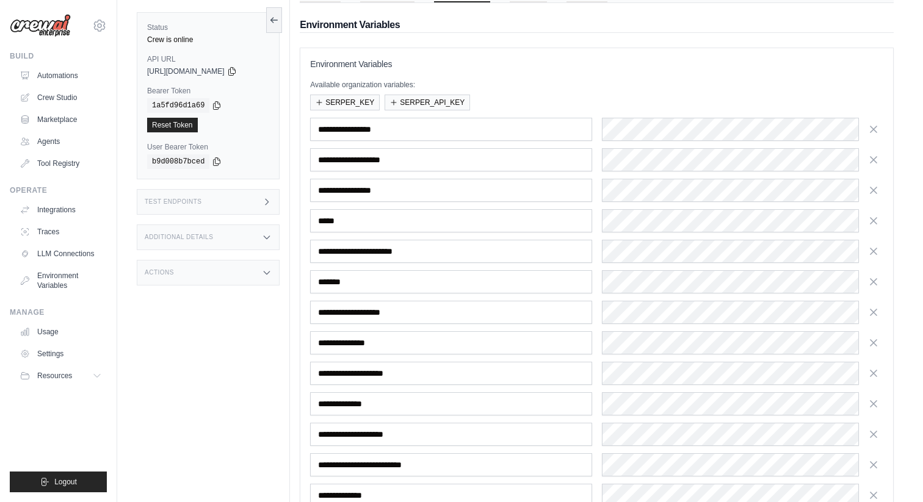
scroll to position [237, 0]
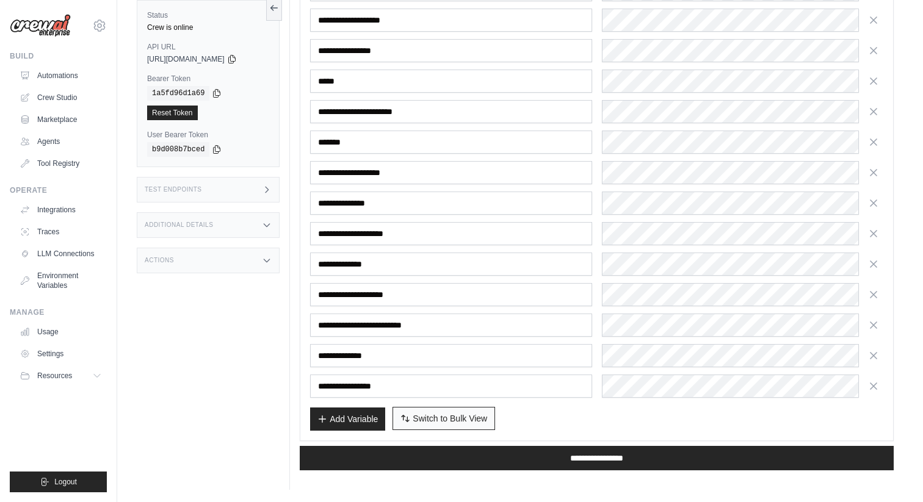
click at [426, 418] on span "Switch to Bulk View" at bounding box center [450, 419] width 74 height 12
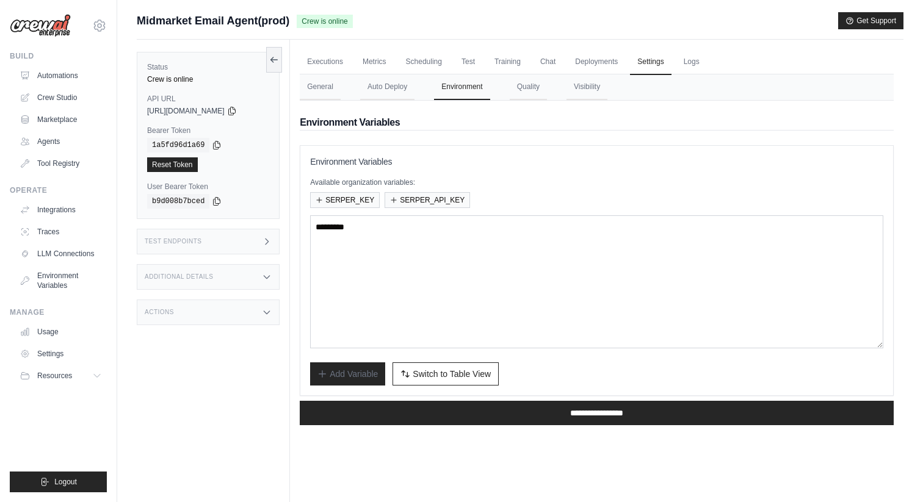
scroll to position [61, 0]
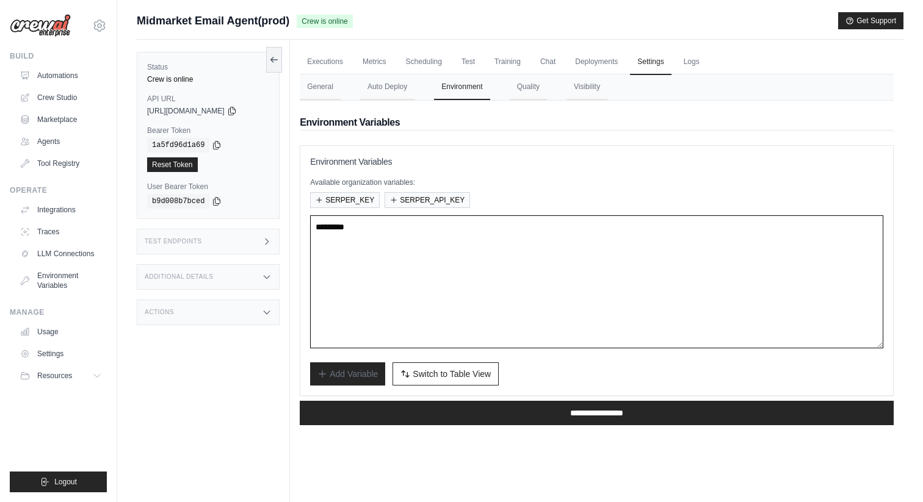
click at [429, 274] on textarea at bounding box center [596, 282] width 573 height 133
drag, startPoint x: 427, startPoint y: 250, endPoint x: 294, endPoint y: 250, distance: 133.1
click at [294, 250] on div "Executions Metrics Scheduling Test Training Chat Deployments Settings Logs 113 …" at bounding box center [597, 291] width 614 height 502
type textarea "**********"
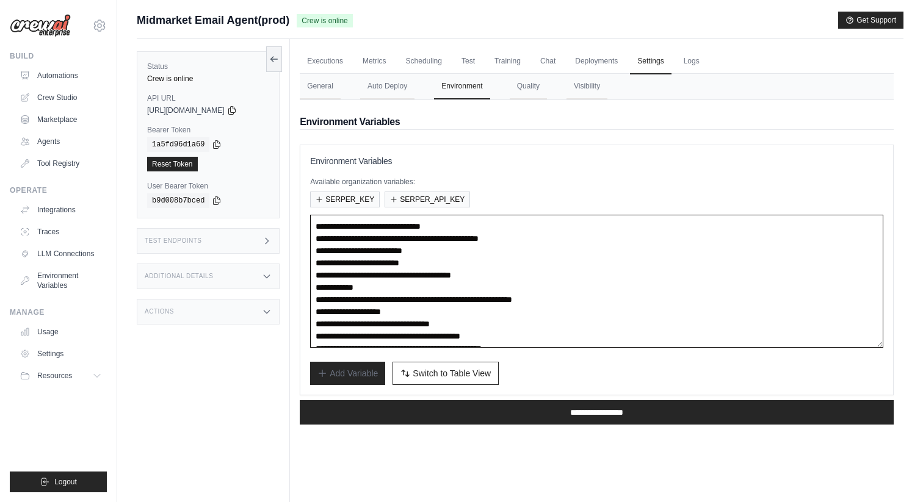
scroll to position [0, 0]
drag, startPoint x: 469, startPoint y: 251, endPoint x: 308, endPoint y: 235, distance: 162.0
click at [308, 235] on div "**********" at bounding box center [597, 270] width 594 height 251
click at [428, 269] on textarea "**********" at bounding box center [596, 282] width 573 height 133
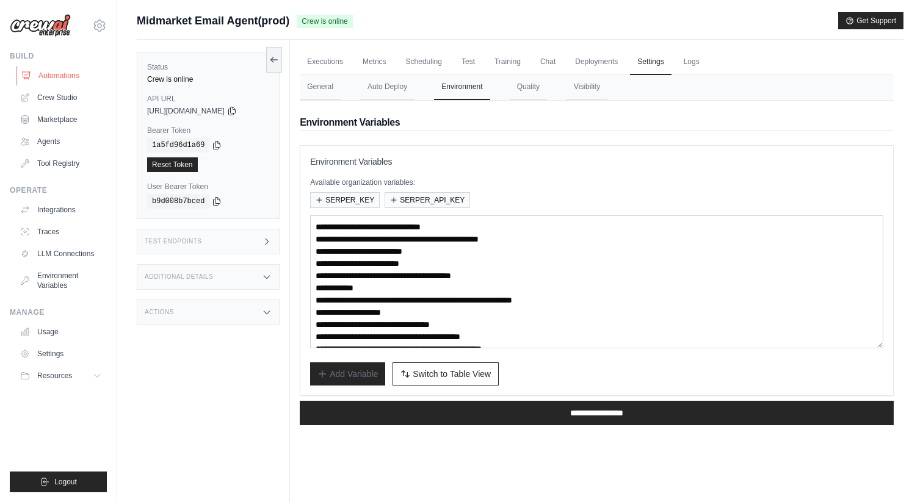
click at [82, 78] on link "Automations" at bounding box center [62, 76] width 92 height 20
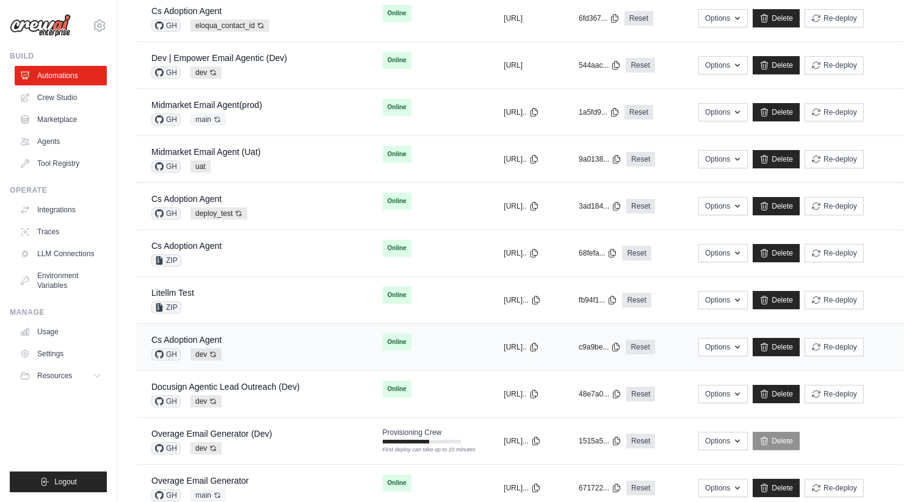
scroll to position [199, 0]
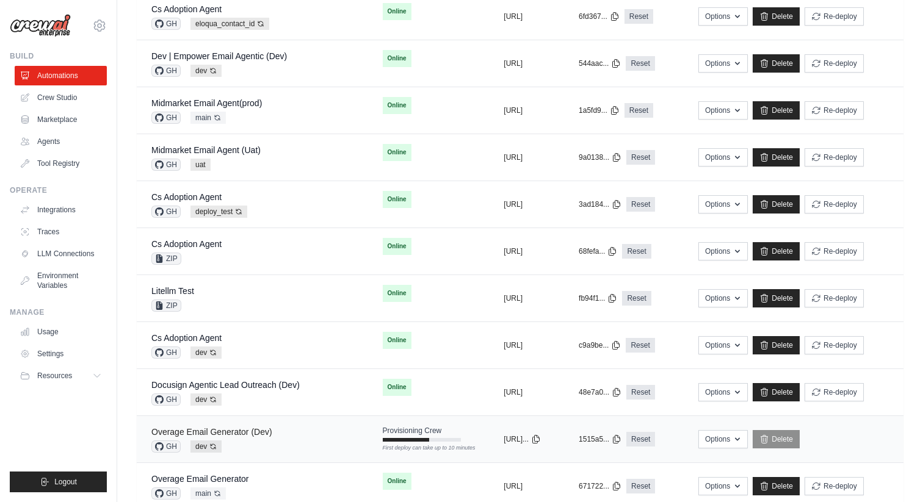
click at [257, 432] on link "Overage Email Generator (Dev)" at bounding box center [211, 432] width 121 height 10
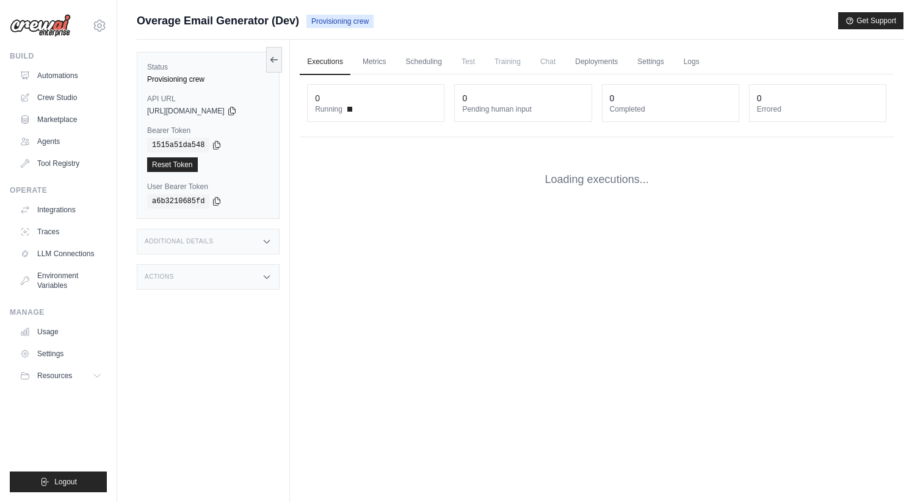
click at [650, 65] on link "Settings" at bounding box center [650, 62] width 41 height 26
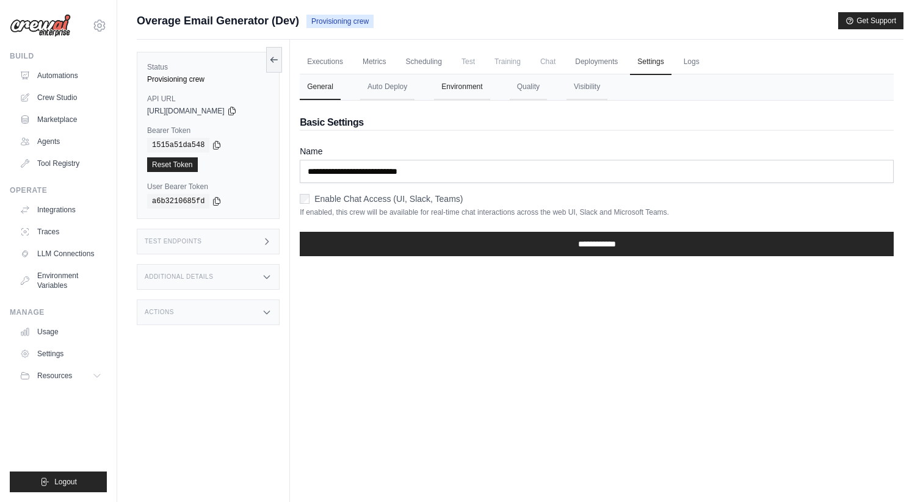
click at [474, 89] on button "Environment" at bounding box center [462, 87] width 56 height 26
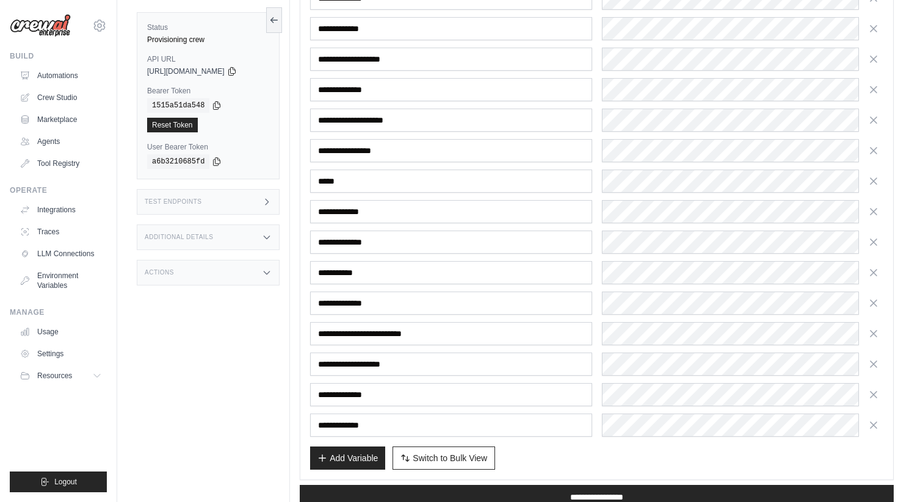
scroll to position [268, 0]
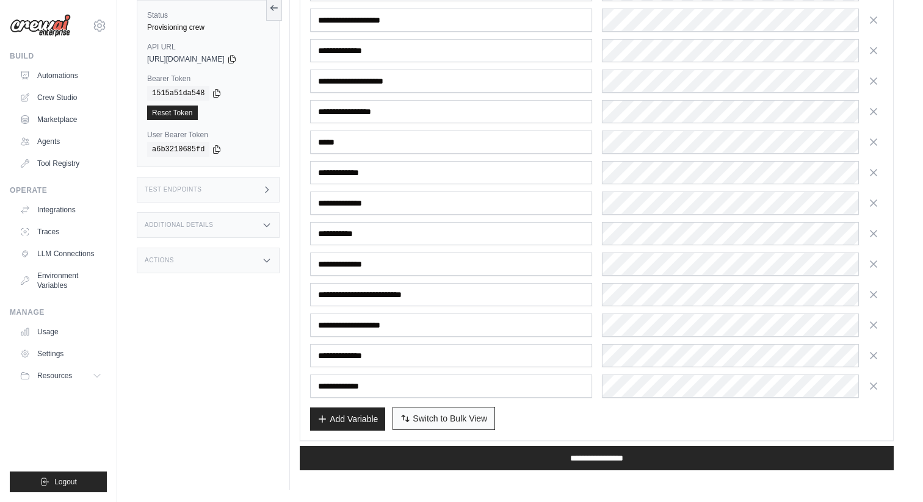
click at [421, 418] on span "Switch to Bulk View" at bounding box center [450, 419] width 74 height 12
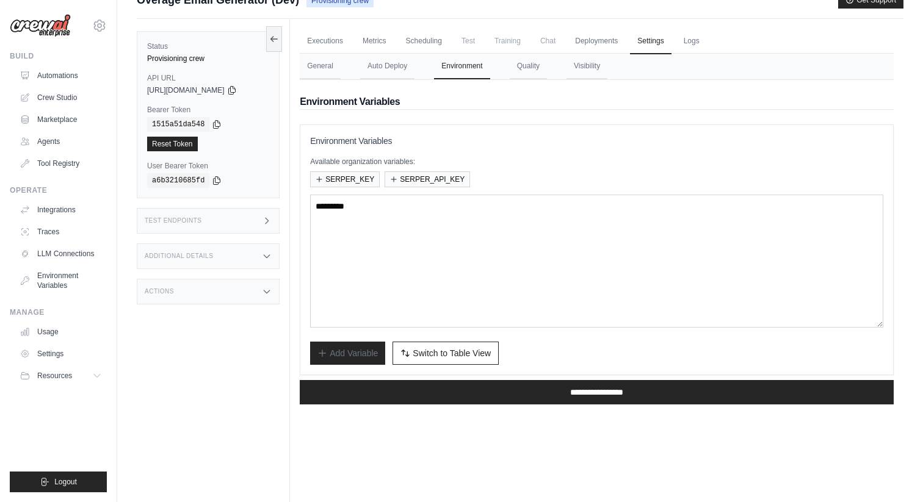
scroll to position [0, 0]
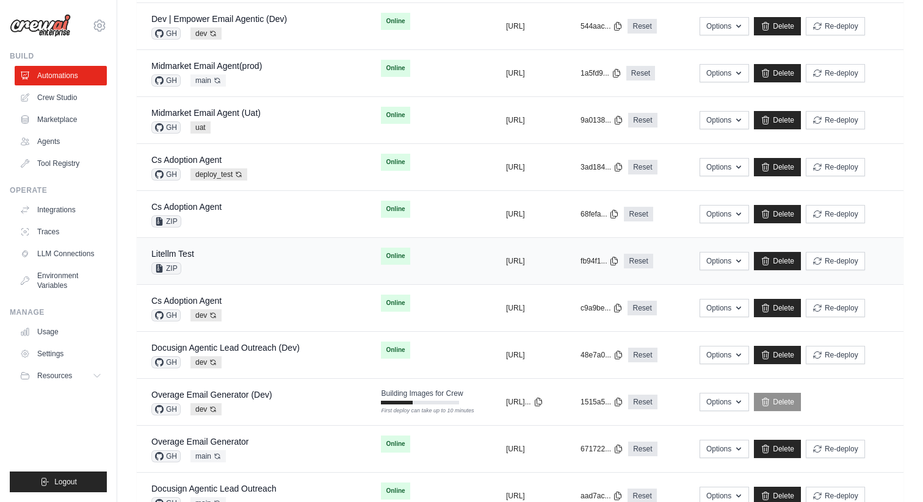
scroll to position [234, 0]
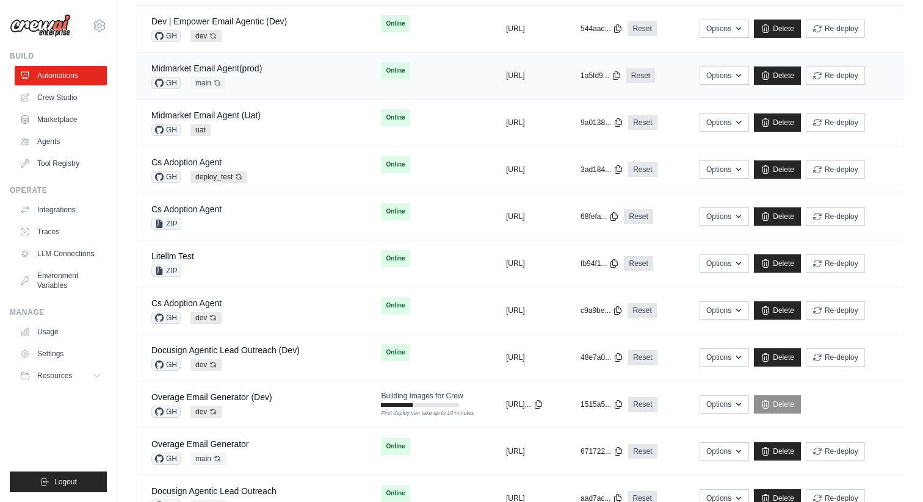
click at [248, 74] on div "Midmarket Email Agent(prod)" at bounding box center [206, 68] width 111 height 12
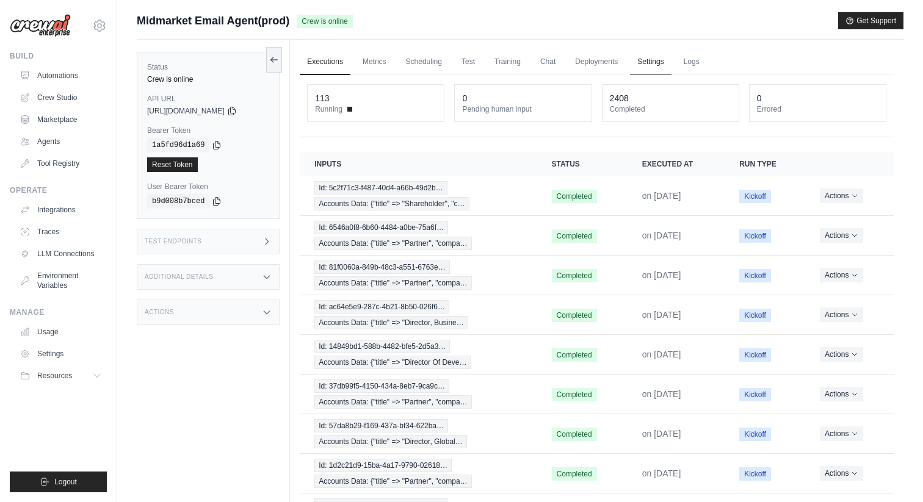
click at [634, 67] on link "Settings" at bounding box center [650, 62] width 41 height 26
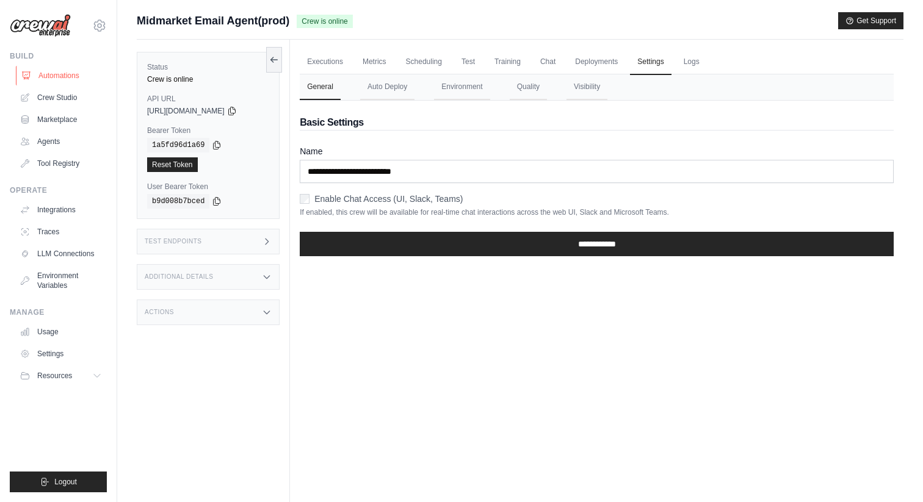
click at [65, 70] on link "Automations" at bounding box center [62, 76] width 92 height 20
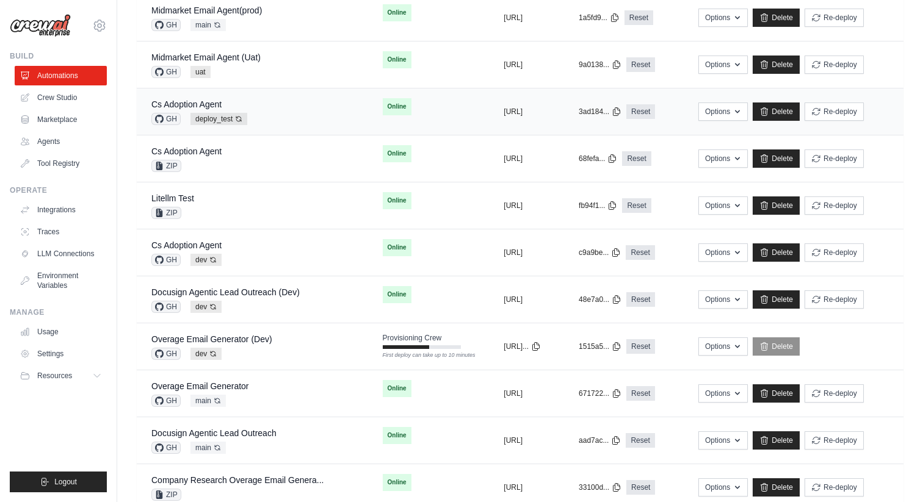
scroll to position [319, 0]
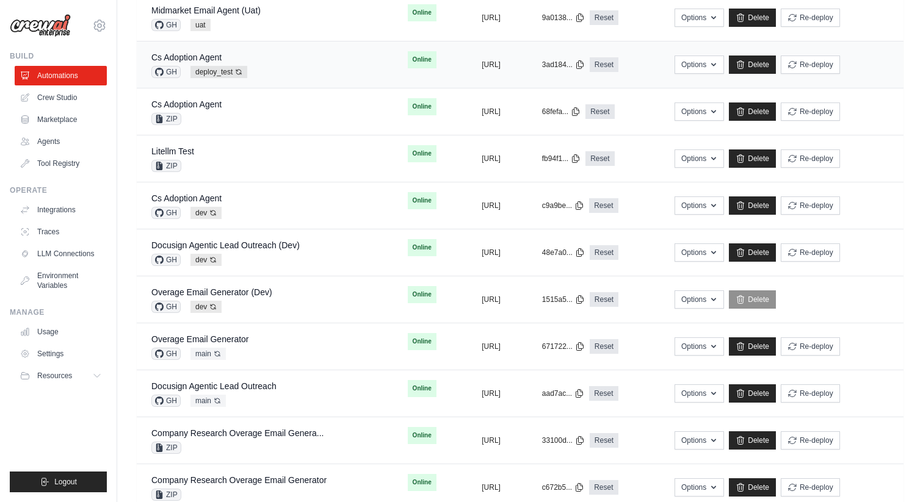
scroll to position [345, 0]
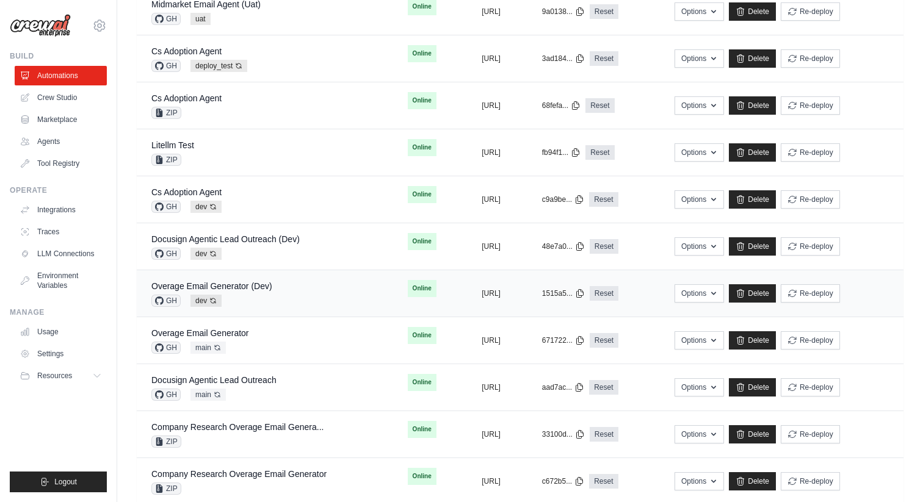
click at [251, 280] on div "Overage Email Generator (Dev)" at bounding box center [211, 286] width 121 height 12
click at [247, 287] on link "Overage Email Generator (Dev)" at bounding box center [211, 286] width 121 height 10
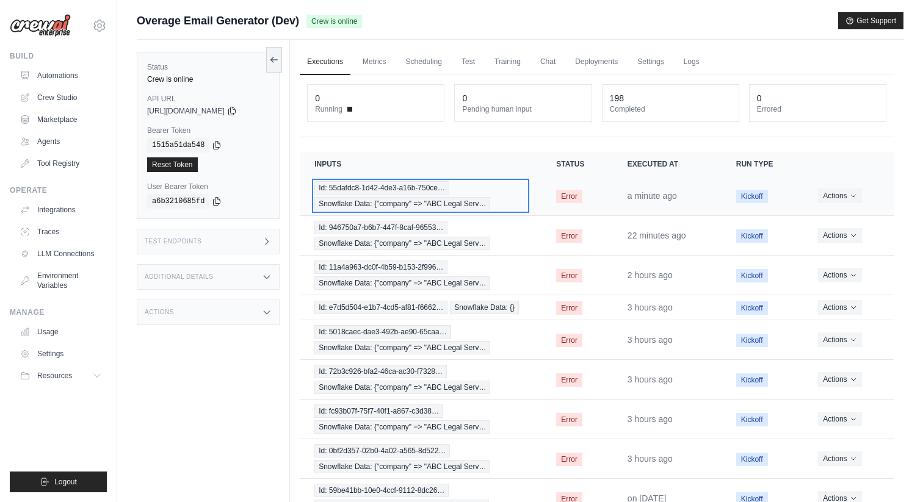
click at [446, 195] on div "Id: 55dafdc8-1d42-4de3-a16b-750ce… Snowflake Data: {"company" => "ABC Legal Ser…" at bounding box center [420, 195] width 212 height 29
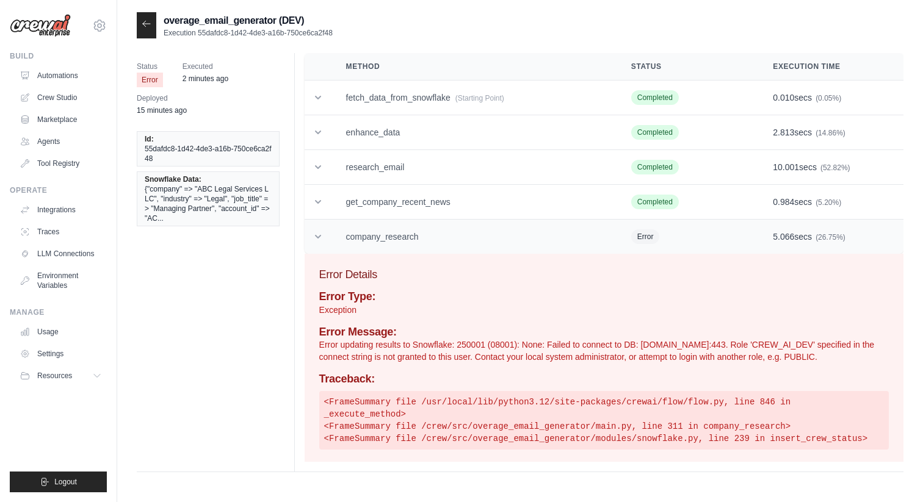
click at [383, 233] on td "company_research" at bounding box center [474, 237] width 285 height 35
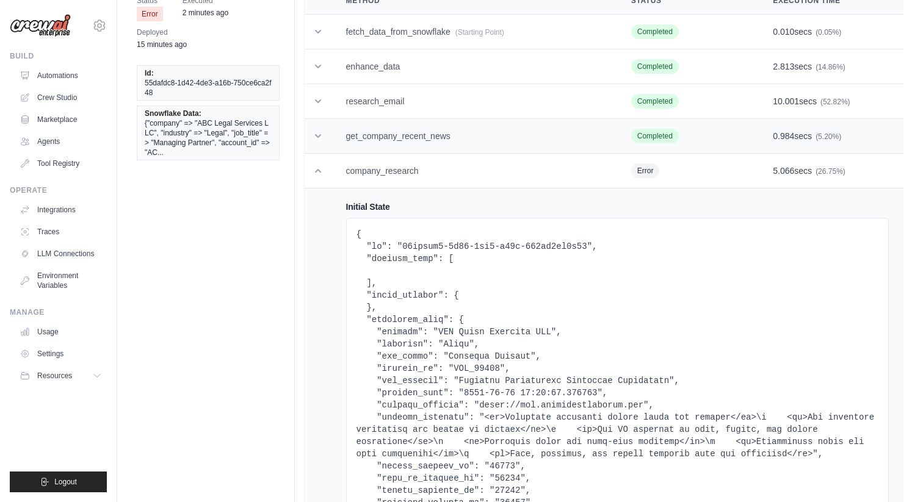
scroll to position [131, 0]
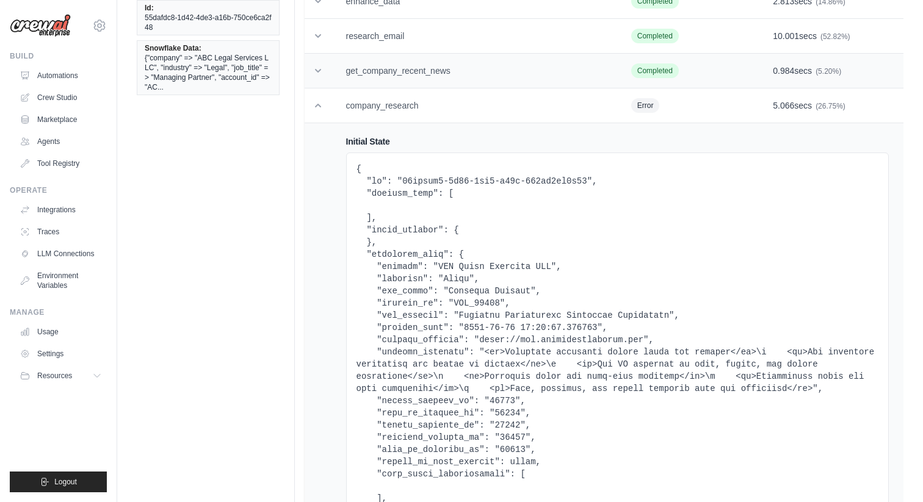
click at [449, 82] on td "get_company_recent_news" at bounding box center [474, 71] width 285 height 35
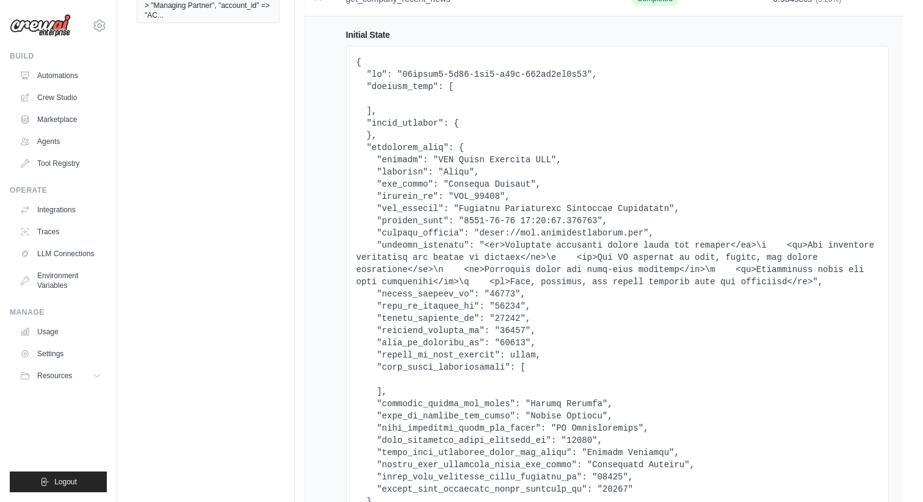
scroll to position [0, 0]
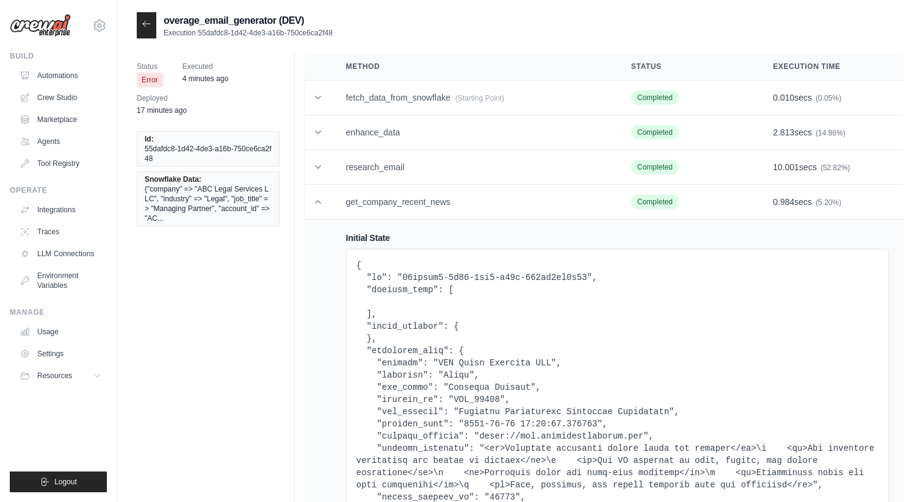
click at [154, 37] on div at bounding box center [147, 25] width 20 height 26
click at [148, 30] on div at bounding box center [147, 25] width 20 height 26
click at [148, 26] on icon at bounding box center [147, 24] width 10 height 10
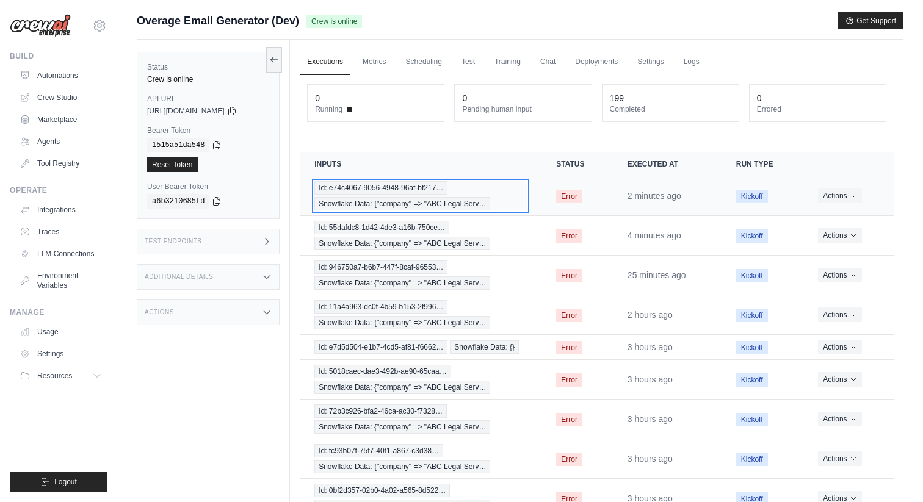
click at [385, 202] on span "Snowflake Data: {"company" => "ABC Legal Serv…" at bounding box center [402, 203] width 176 height 13
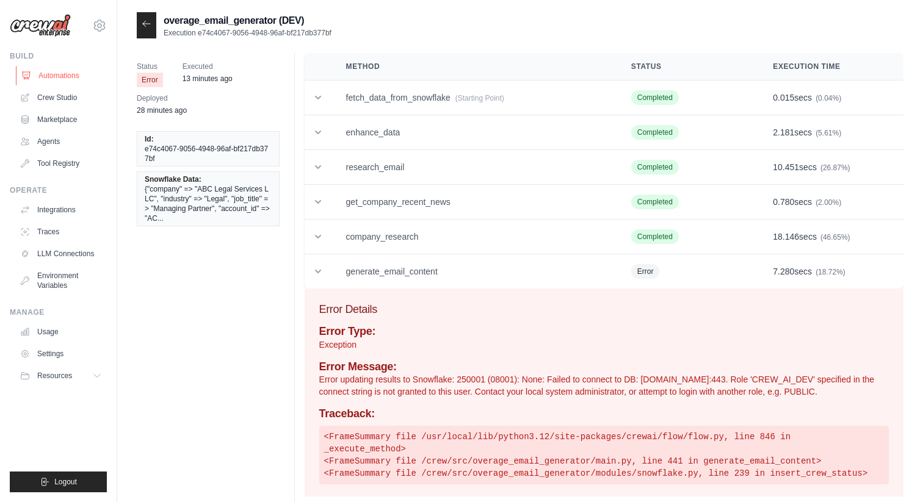
click at [54, 72] on link "Automations" at bounding box center [62, 76] width 92 height 20
click at [49, 78] on link "Automations" at bounding box center [62, 76] width 92 height 20
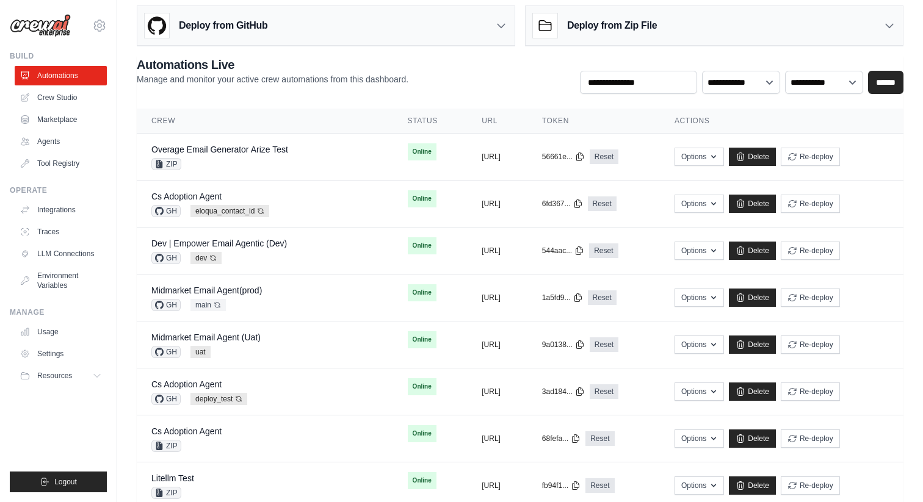
scroll to position [13, 0]
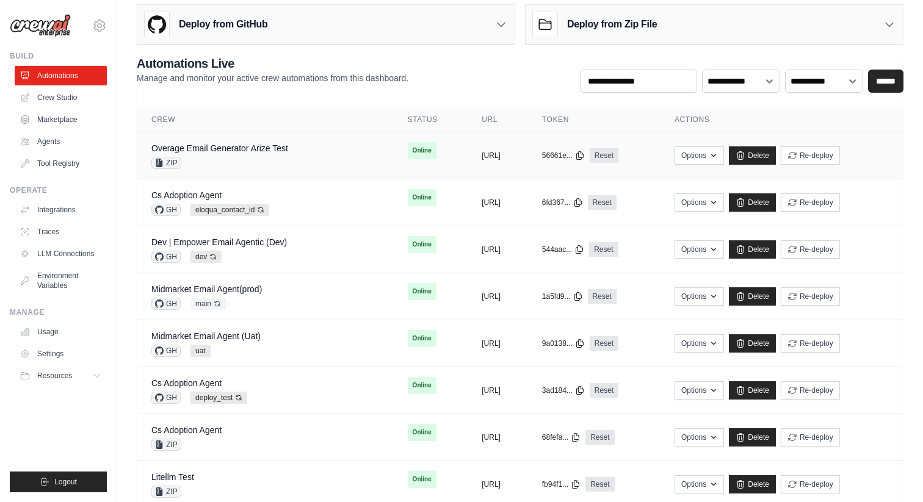
click at [278, 136] on td "Overage Email Generator Arize Test ZIP" at bounding box center [265, 155] width 256 height 47
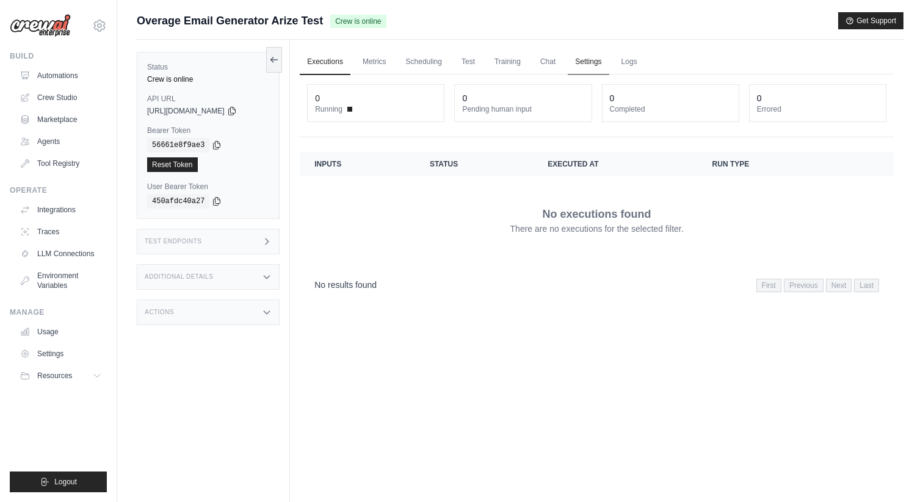
click at [578, 58] on link "Settings" at bounding box center [588, 62] width 41 height 26
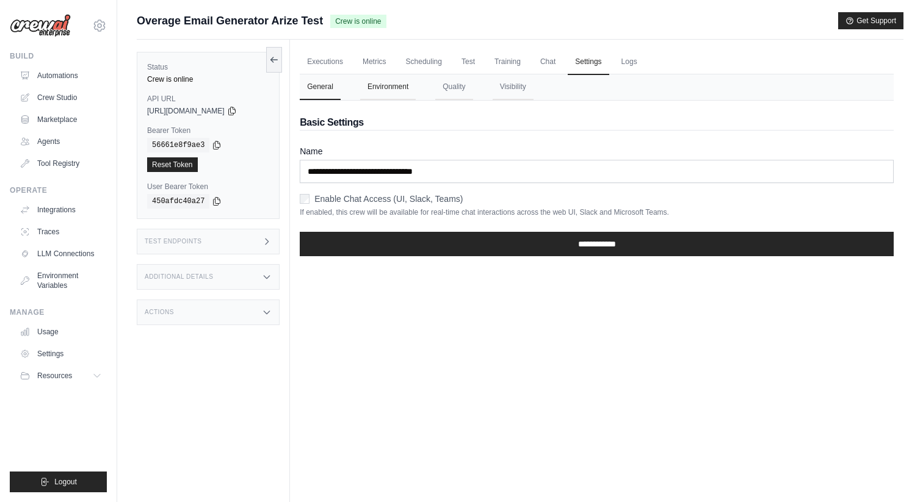
click at [401, 96] on button "Environment" at bounding box center [388, 87] width 56 height 26
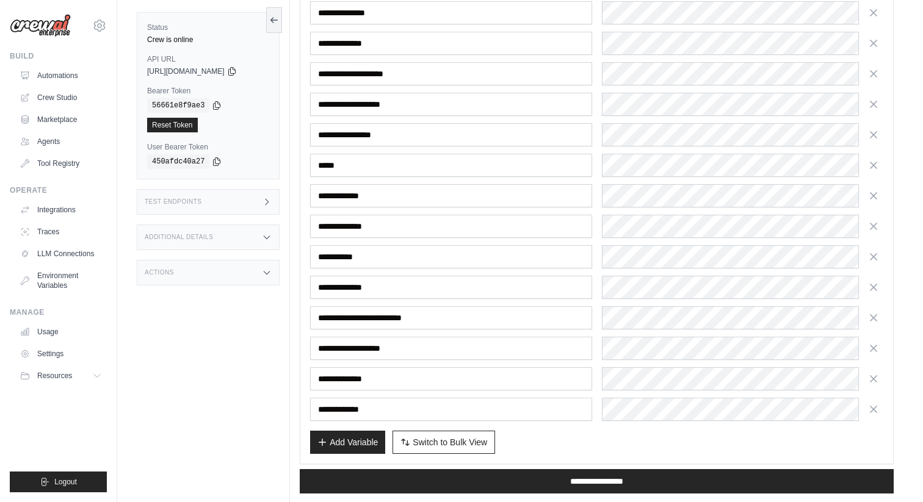
scroll to position [237, 0]
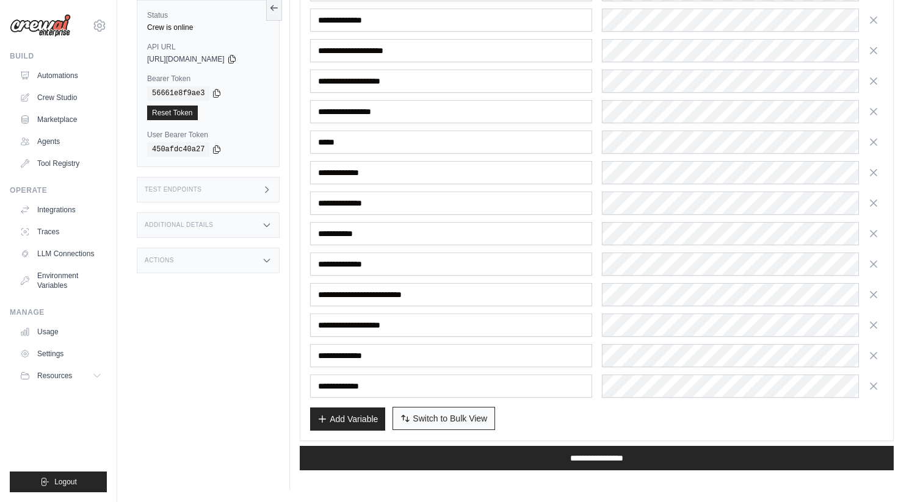
click at [463, 416] on span "Switch to Bulk View" at bounding box center [450, 419] width 74 height 12
type textarea "**********"
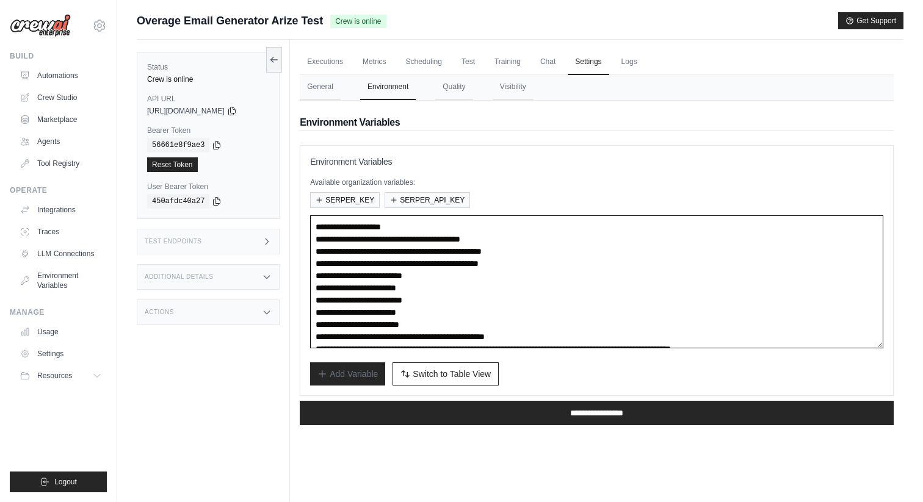
drag, startPoint x: 471, startPoint y: 274, endPoint x: 297, endPoint y: 197, distance: 190.2
click at [297, 197] on div "Executions Metrics Scheduling Test Training Chat Settings Logs 0 Running 0 Pend…" at bounding box center [597, 291] width 614 height 502
drag, startPoint x: 460, startPoint y: 283, endPoint x: 301, endPoint y: 192, distance: 183.3
click at [301, 192] on div "**********" at bounding box center [597, 270] width 594 height 251
click at [404, 288] on textarea "**********" at bounding box center [596, 282] width 573 height 133
